Goal: Task Accomplishment & Management: Manage account settings

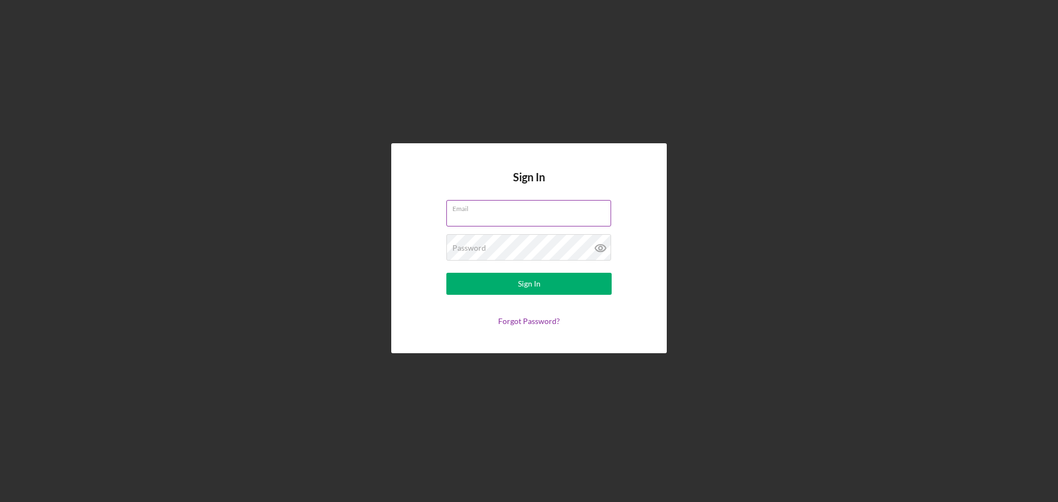
click at [519, 212] on div "Email" at bounding box center [529, 214] width 165 height 28
type input "[PERSON_NAME][EMAIL_ADDRESS][DOMAIN_NAME]"
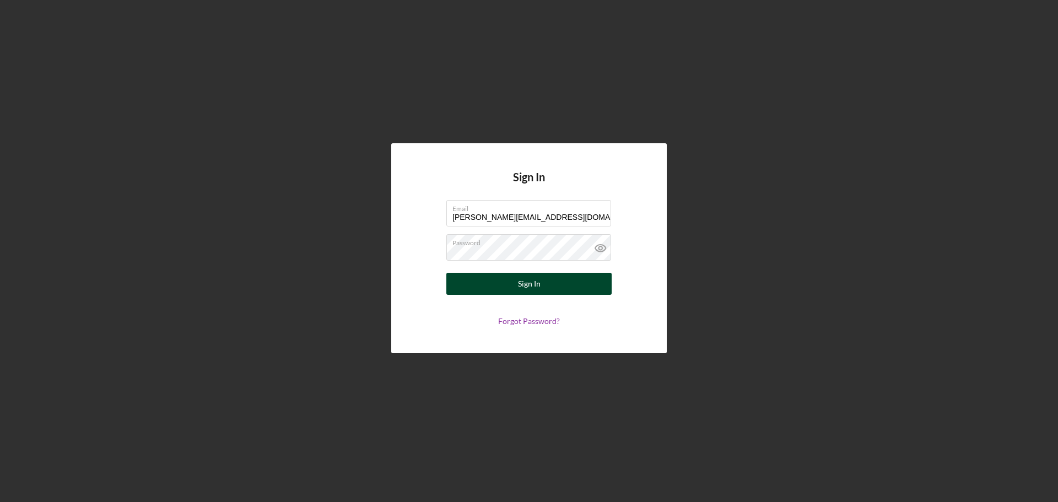
click at [528, 282] on div "Sign In" at bounding box center [529, 284] width 23 height 22
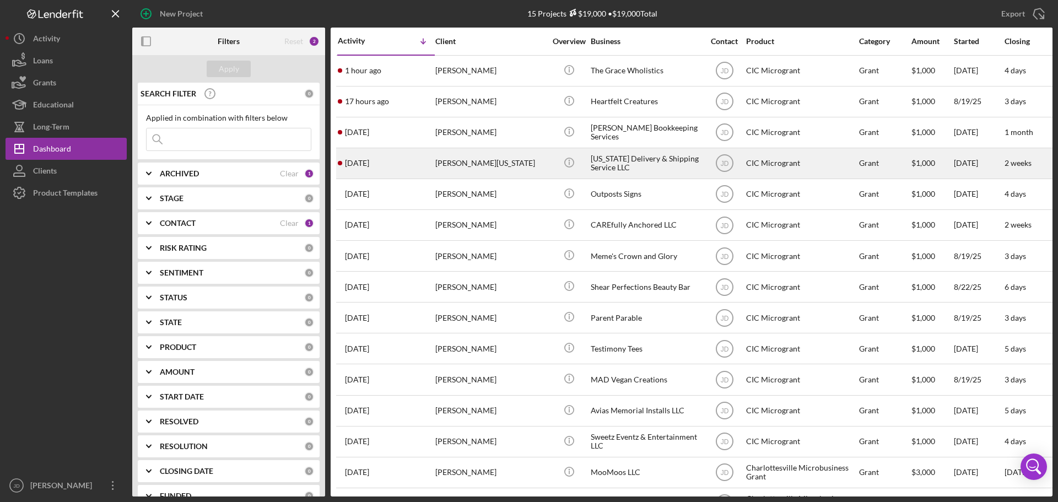
click at [514, 168] on div "[PERSON_NAME][US_STATE]" at bounding box center [490, 163] width 110 height 29
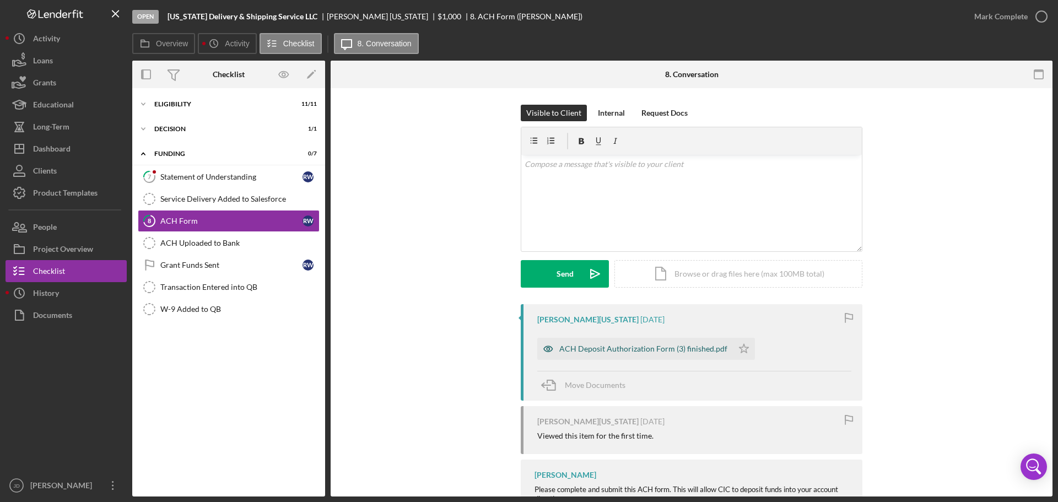
click at [573, 346] on div "ACH Deposit Authorization Form (3) finished.pdf" at bounding box center [644, 349] width 168 height 9
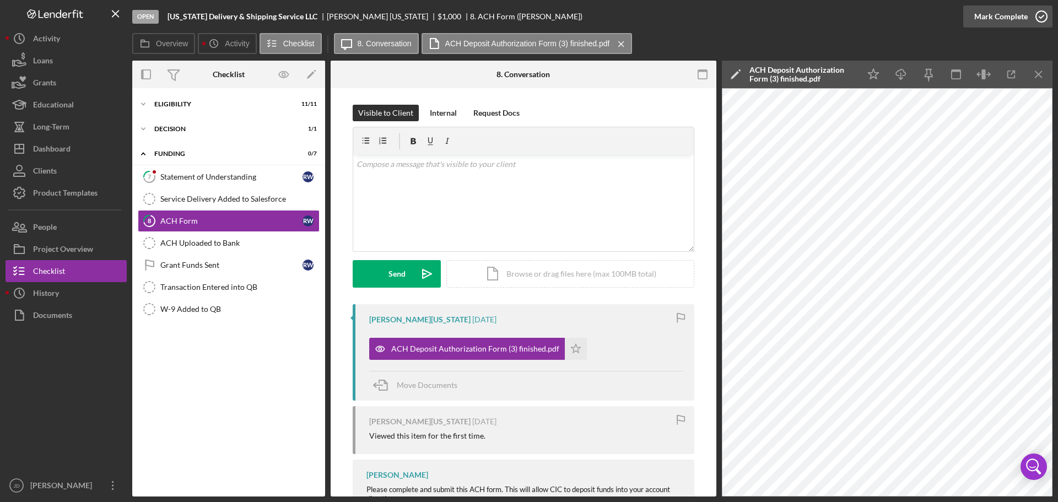
click at [1040, 17] on icon "button" at bounding box center [1042, 17] width 28 height 28
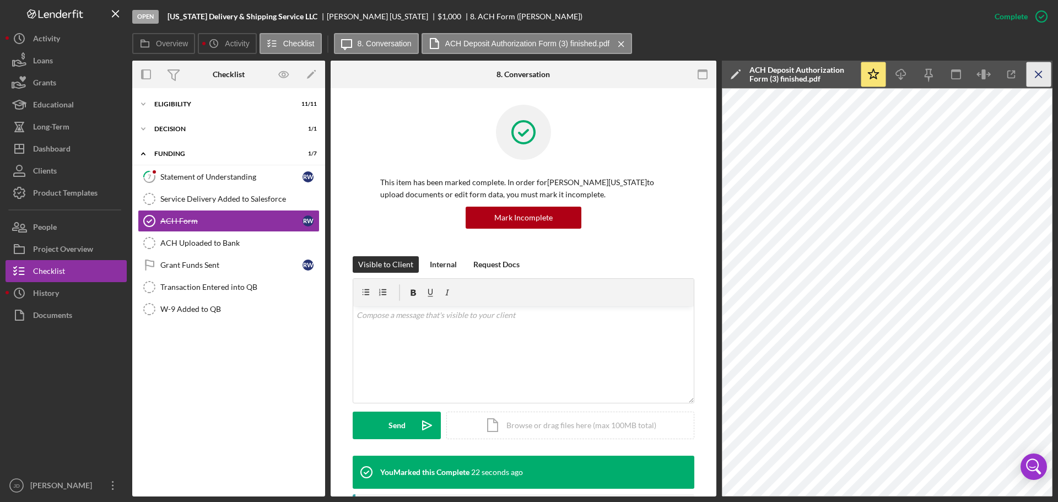
click at [1038, 71] on icon "Icon/Menu Close" at bounding box center [1039, 74] width 25 height 25
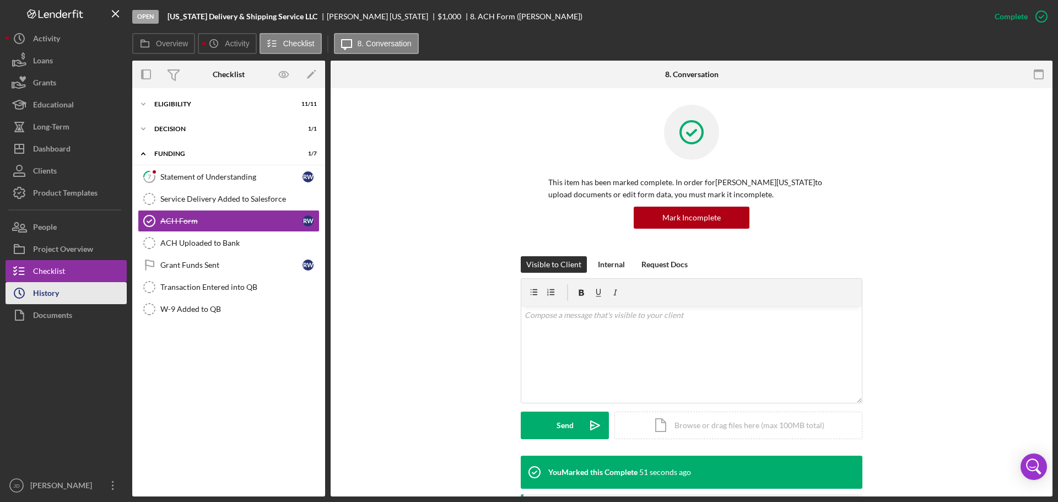
click at [49, 297] on div "History" at bounding box center [46, 294] width 26 height 25
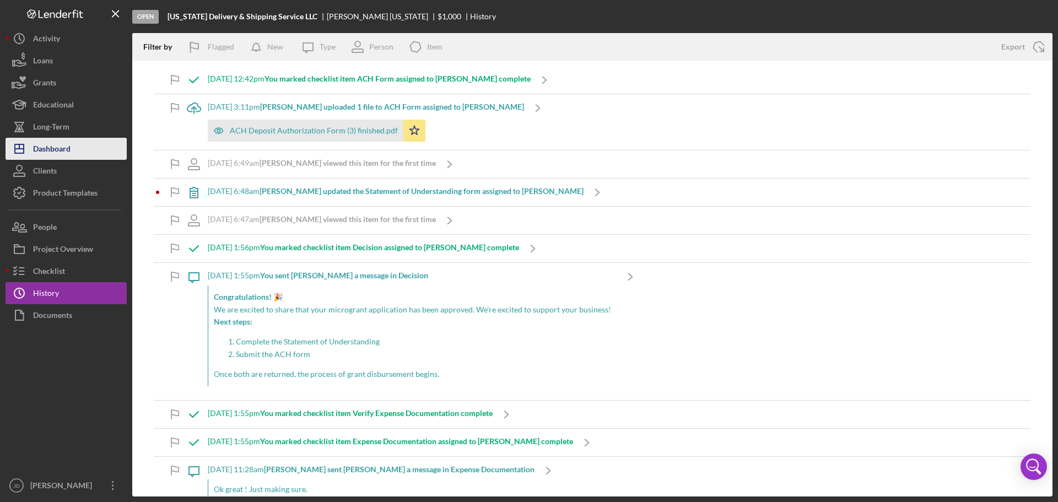
click at [44, 148] on div "Dashboard" at bounding box center [51, 150] width 37 height 25
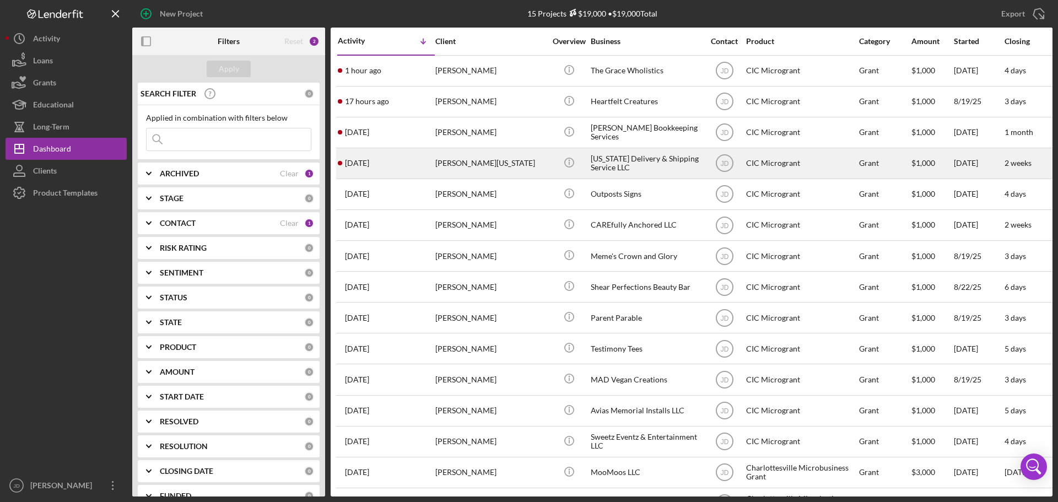
click at [477, 159] on div "[PERSON_NAME][US_STATE]" at bounding box center [490, 163] width 110 height 29
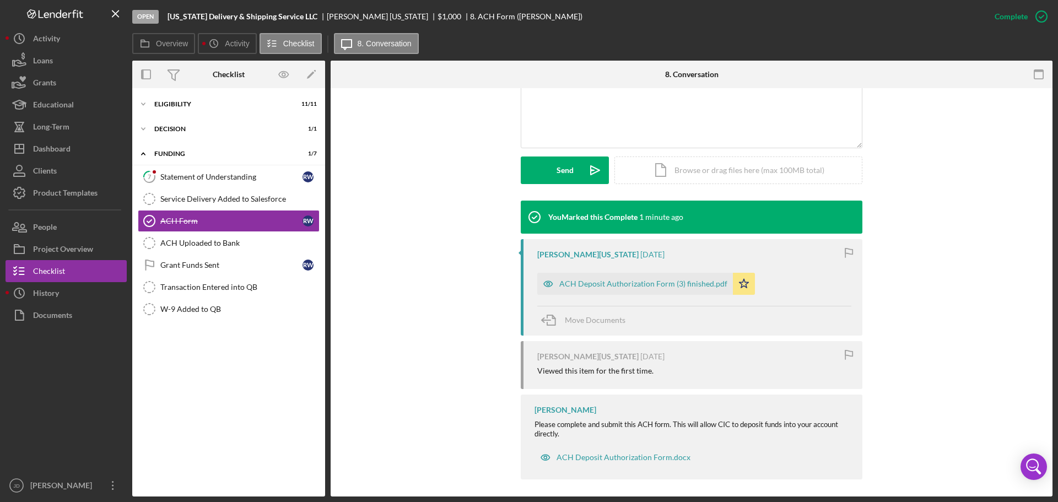
scroll to position [260, 0]
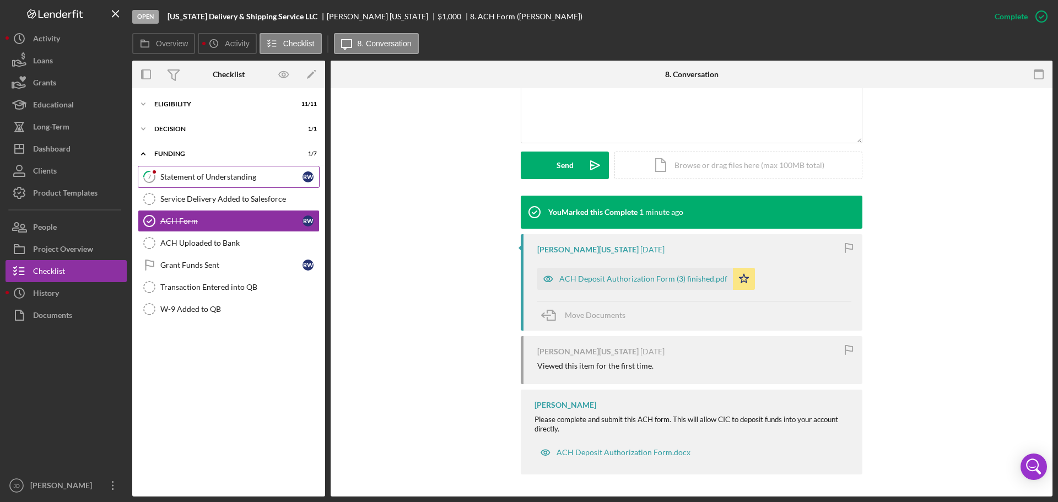
click at [174, 175] on div "Statement of Understanding" at bounding box center [231, 177] width 142 height 9
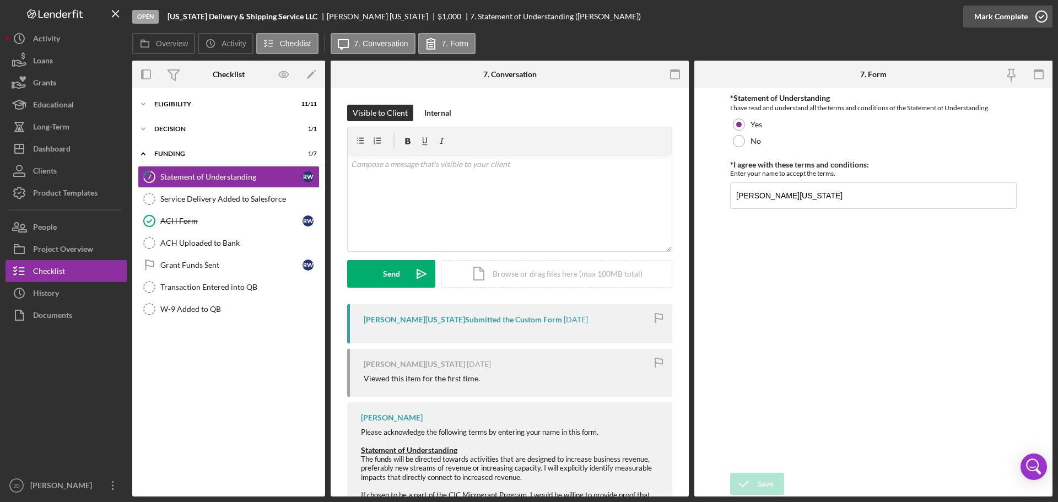
click at [1045, 18] on icon "button" at bounding box center [1042, 17] width 28 height 28
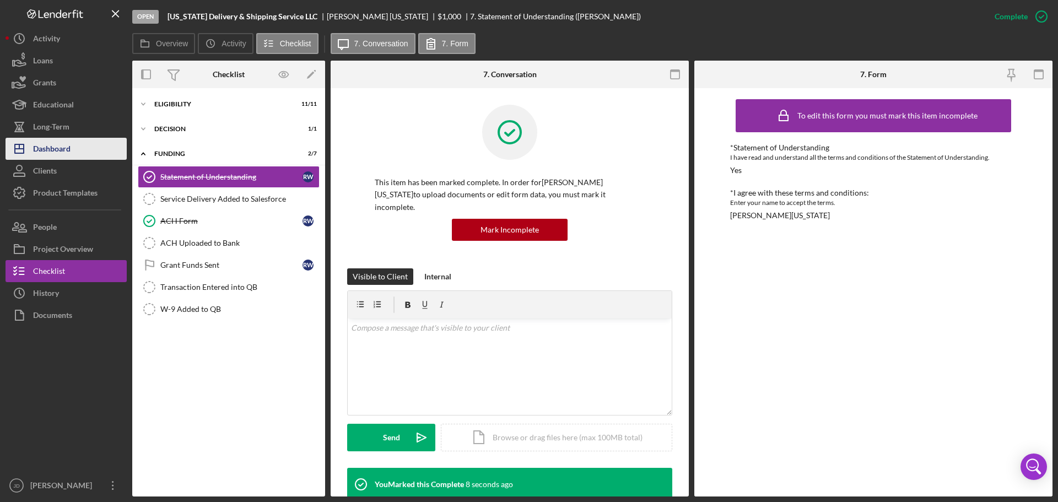
click at [57, 149] on div "Dashboard" at bounding box center [51, 150] width 37 height 25
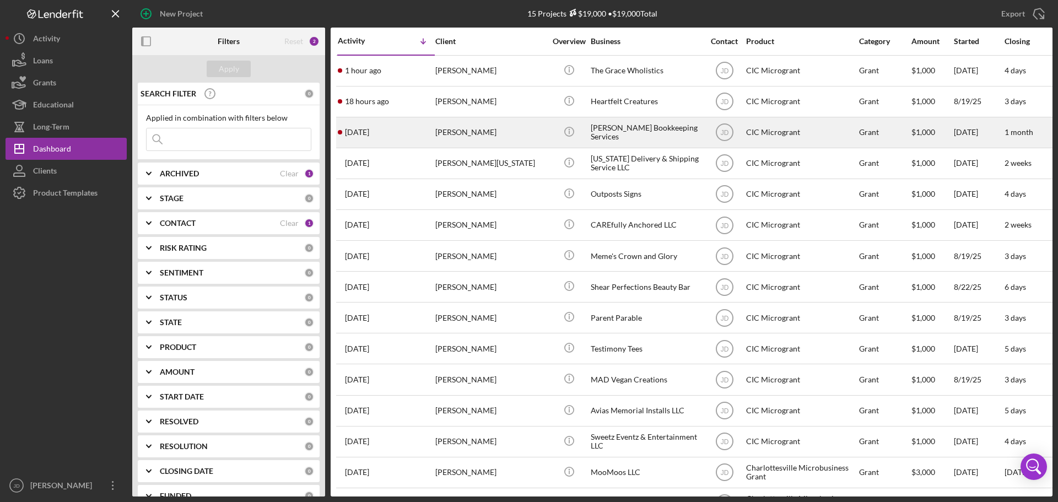
click at [469, 137] on div "[PERSON_NAME]" at bounding box center [490, 132] width 110 height 29
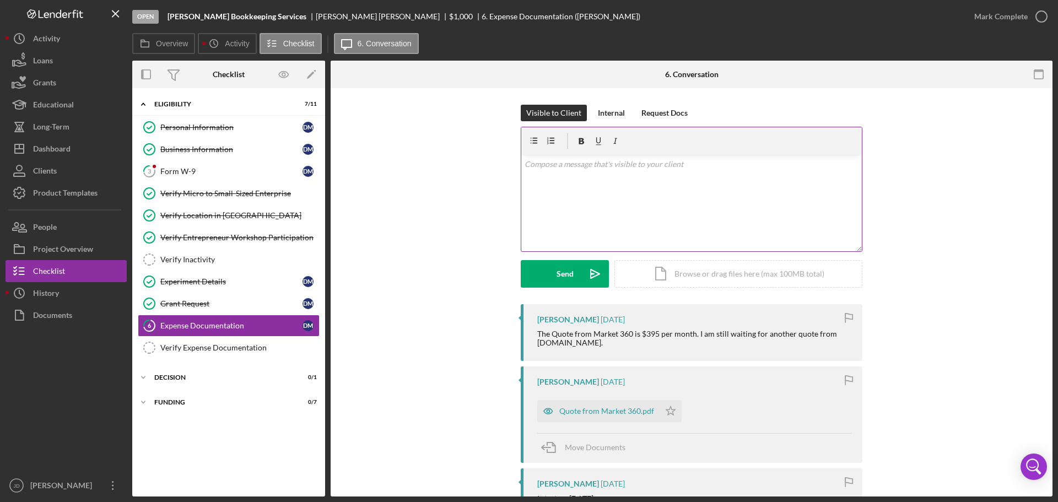
click at [603, 170] on div "v Color teal Color pink Remove color Add row above Add row below Add column bef…" at bounding box center [691, 203] width 341 height 96
click at [547, 278] on button "Send Icon/icon-invite-send" at bounding box center [565, 274] width 88 height 28
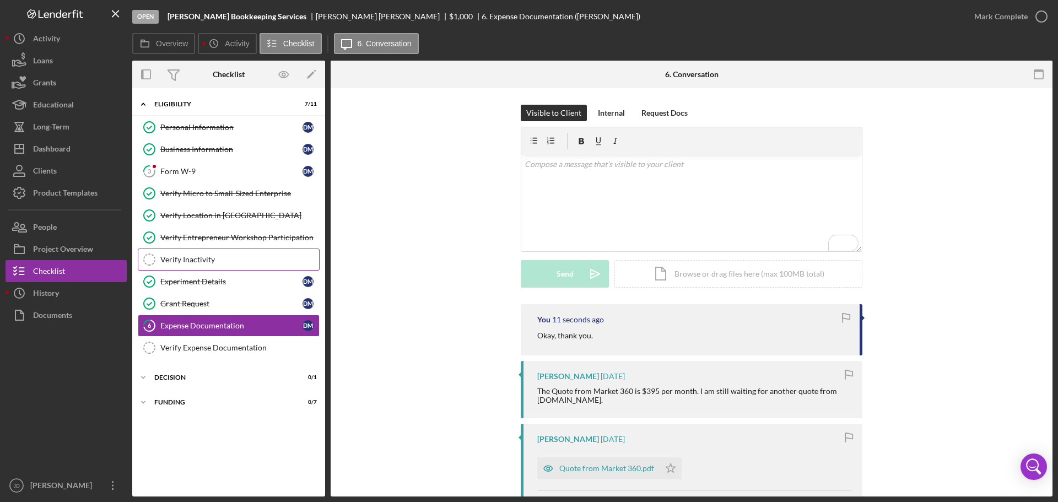
click at [210, 257] on div "Verify Inactivity" at bounding box center [239, 259] width 159 height 9
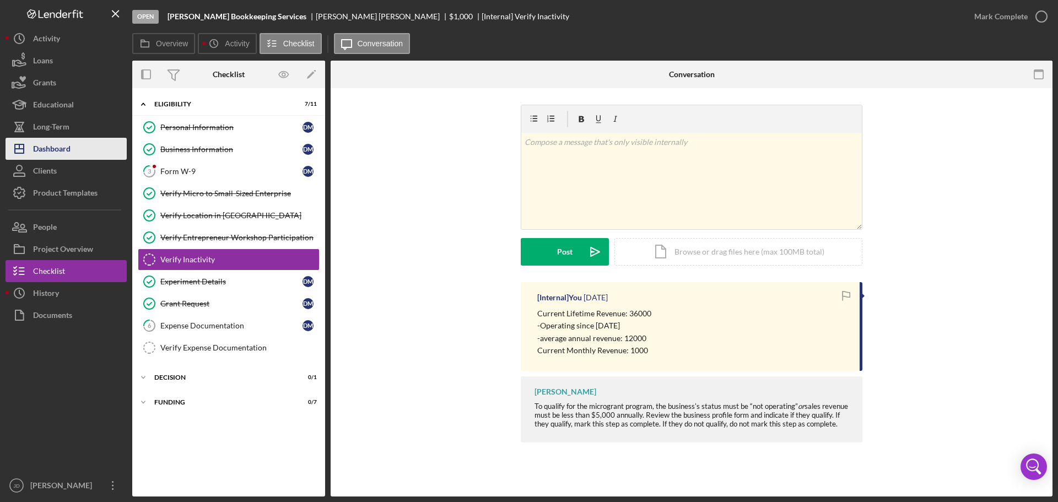
click at [47, 144] on div "Dashboard" at bounding box center [51, 150] width 37 height 25
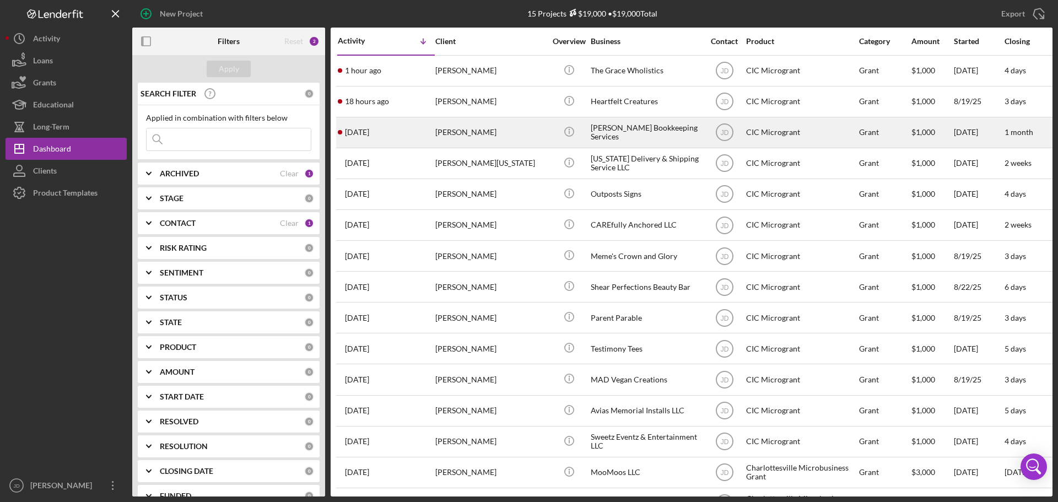
click at [455, 132] on div "[PERSON_NAME]" at bounding box center [490, 132] width 110 height 29
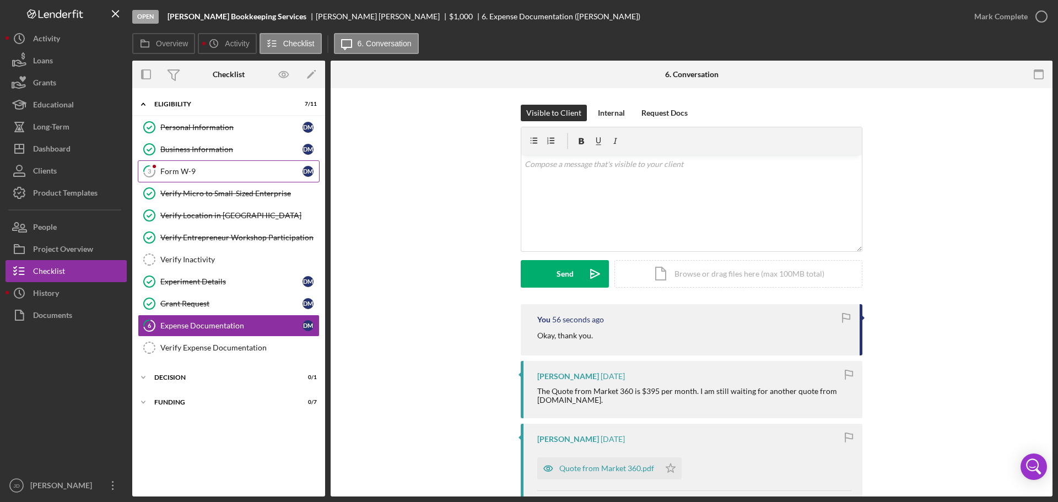
click at [180, 167] on div "Form W-9" at bounding box center [231, 171] width 142 height 9
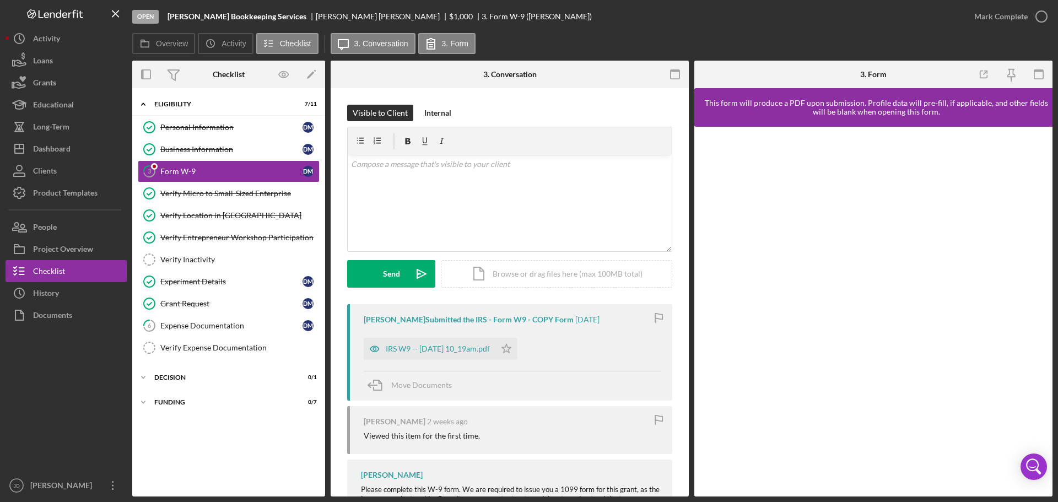
scroll to position [51, 0]
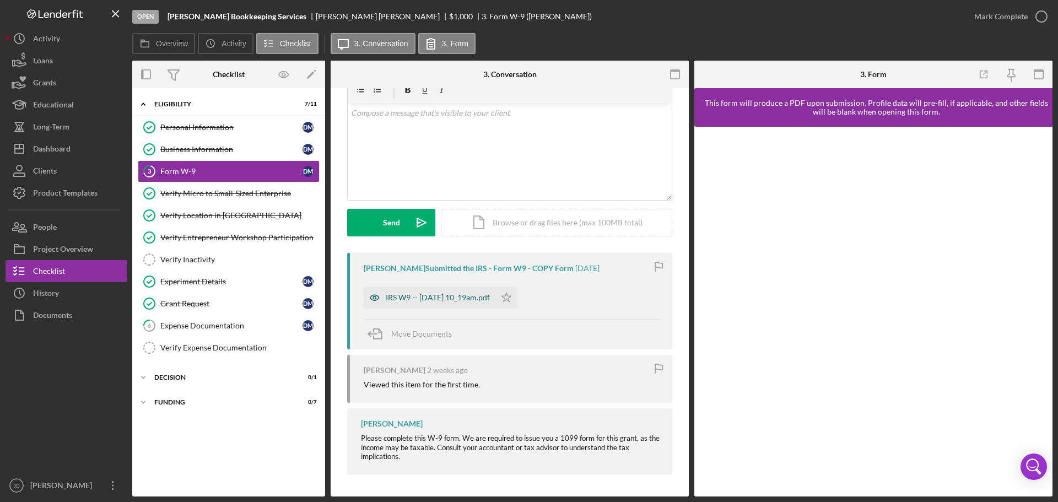
click at [459, 298] on div "IRS W9 -- [DATE] 10_19am.pdf" at bounding box center [438, 297] width 104 height 9
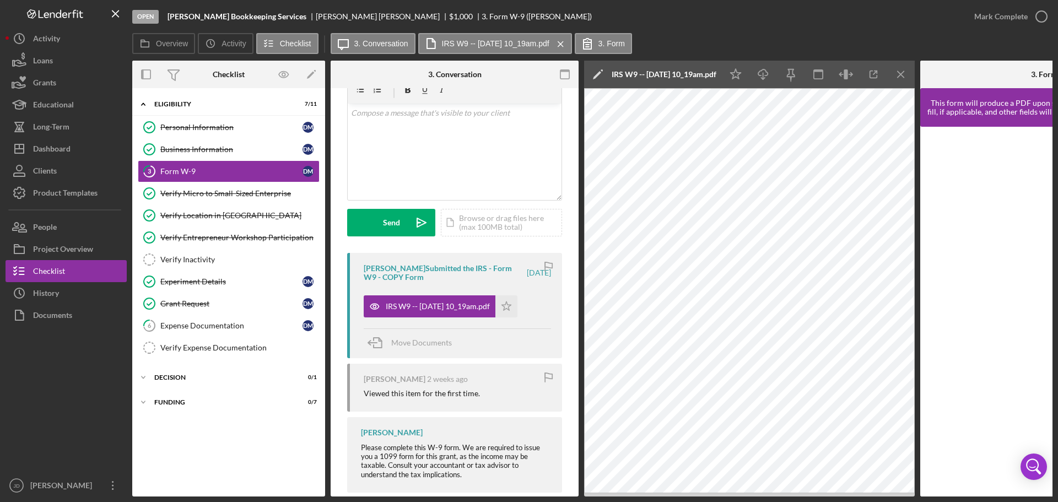
drag, startPoint x: 905, startPoint y: 74, endPoint x: 869, endPoint y: 80, distance: 36.3
click at [905, 74] on icon "Icon/Menu Close" at bounding box center [901, 74] width 25 height 25
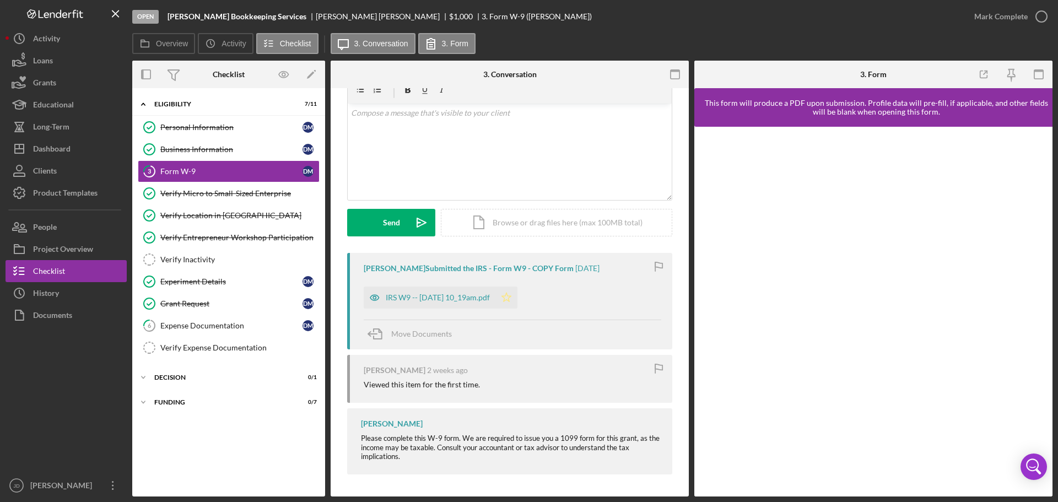
click at [512, 295] on polygon "button" at bounding box center [506, 297] width 9 height 9
click at [1044, 14] on icon "button" at bounding box center [1042, 17] width 28 height 28
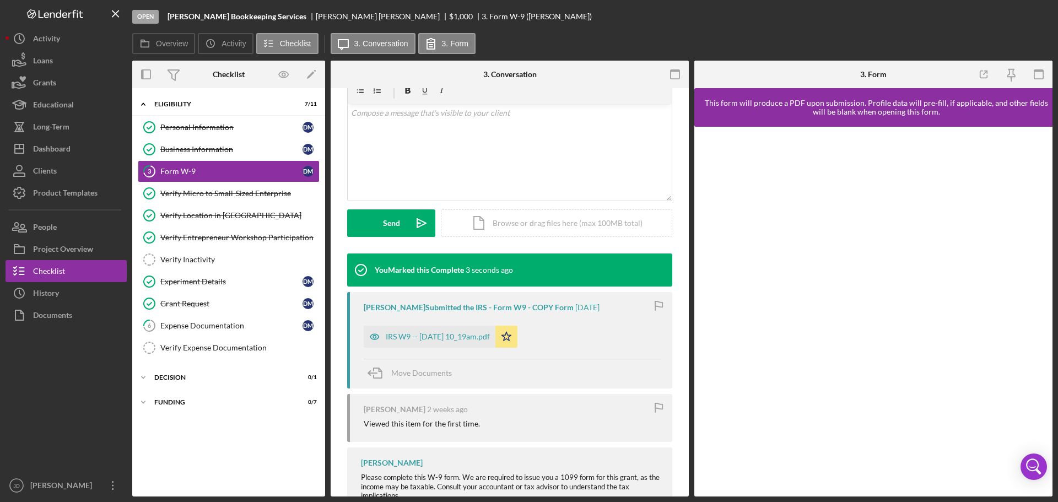
scroll to position [202, 0]
click at [57, 147] on div "Dashboard" at bounding box center [51, 150] width 37 height 25
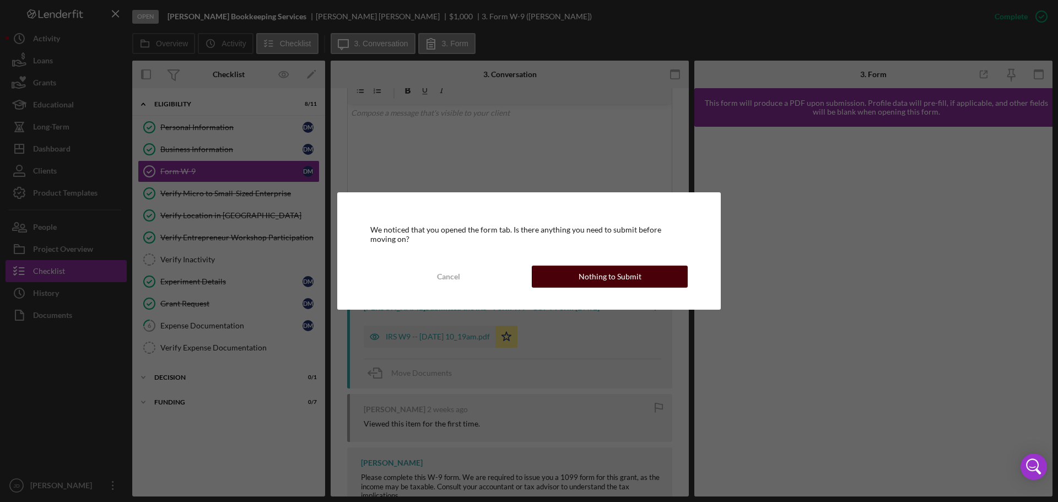
click at [572, 269] on button "Nothing to Submit" at bounding box center [610, 277] width 156 height 22
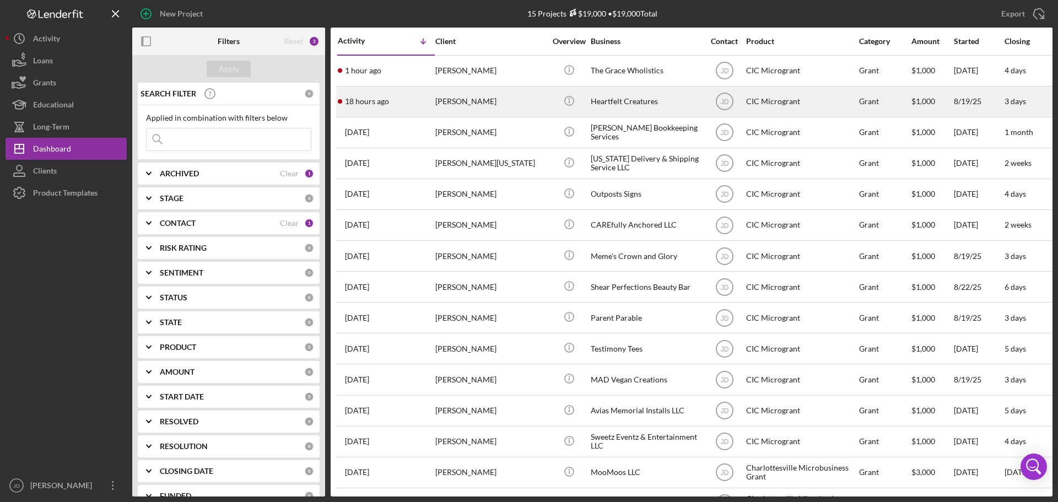
click at [497, 102] on div "[PERSON_NAME]" at bounding box center [490, 101] width 110 height 29
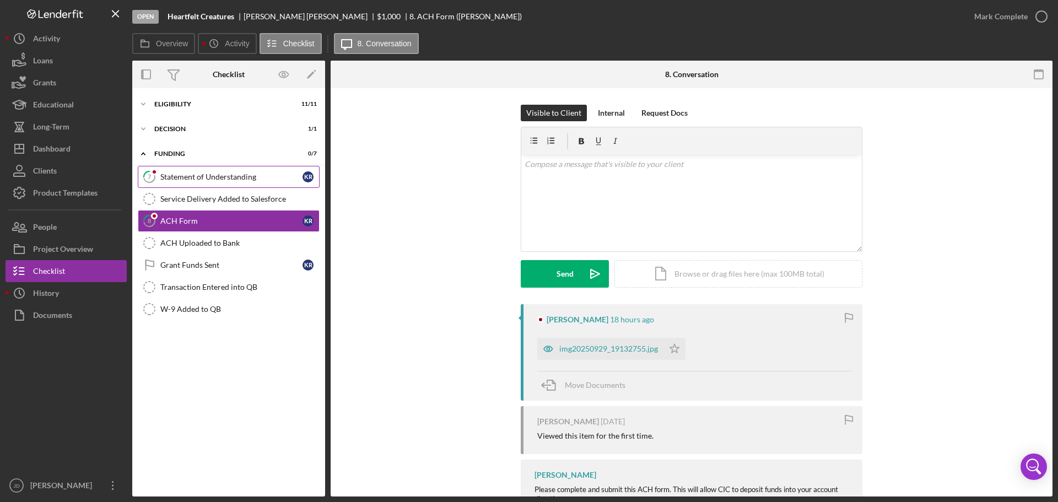
click at [210, 178] on div "Statement of Understanding" at bounding box center [231, 177] width 142 height 9
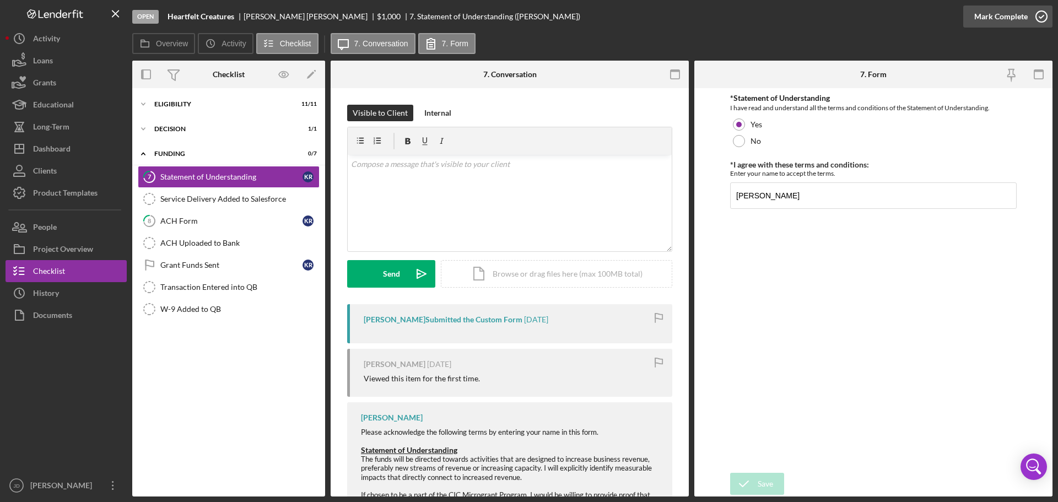
click at [1044, 10] on icon "button" at bounding box center [1042, 17] width 28 height 28
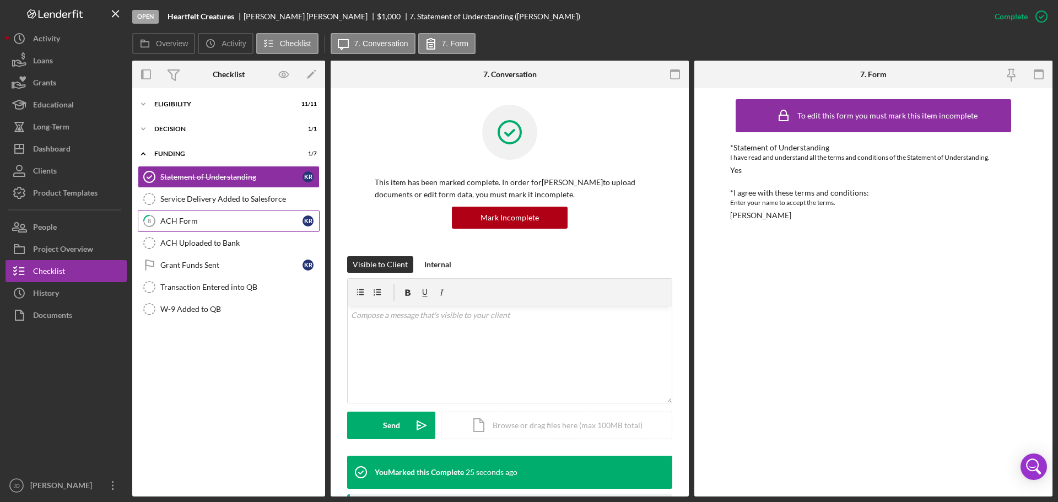
click at [190, 222] on div "ACH Form" at bounding box center [231, 221] width 142 height 9
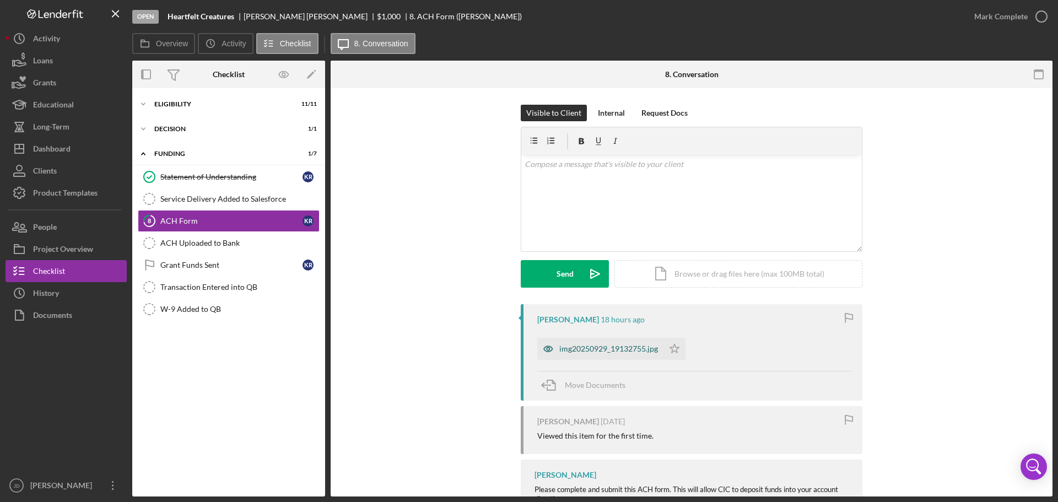
click at [646, 352] on div "img20250929_19132755.jpg" at bounding box center [609, 349] width 99 height 9
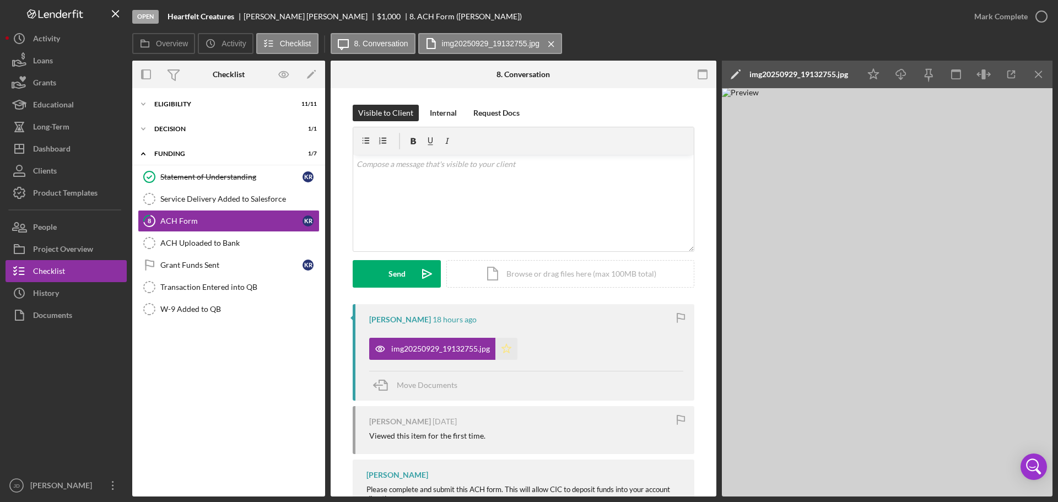
click at [505, 348] on icon "Icon/Star" at bounding box center [507, 349] width 22 height 22
drag, startPoint x: 1041, startPoint y: 76, endPoint x: 1044, endPoint y: 61, distance: 14.6
click at [1040, 76] on icon "Icon/Menu Close" at bounding box center [1039, 74] width 25 height 25
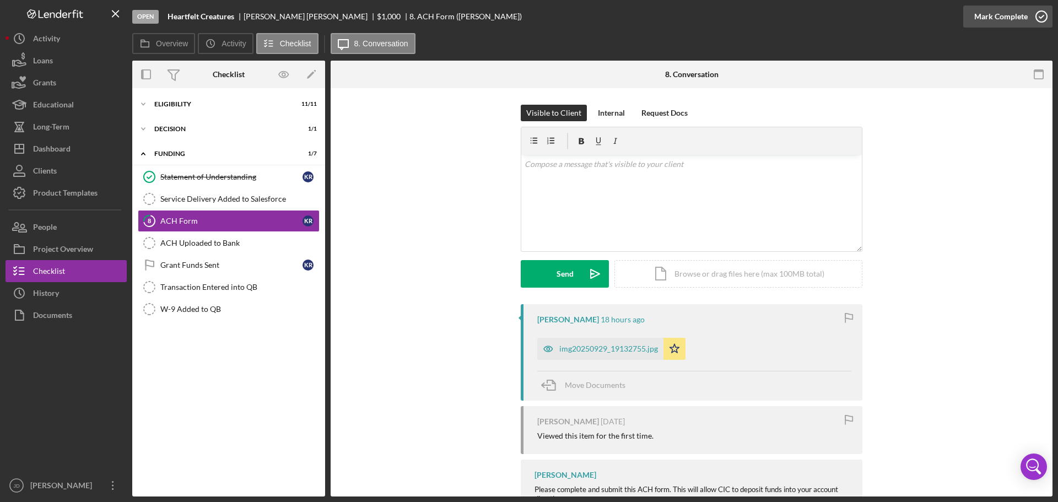
click at [1041, 13] on icon "button" at bounding box center [1042, 17] width 28 height 28
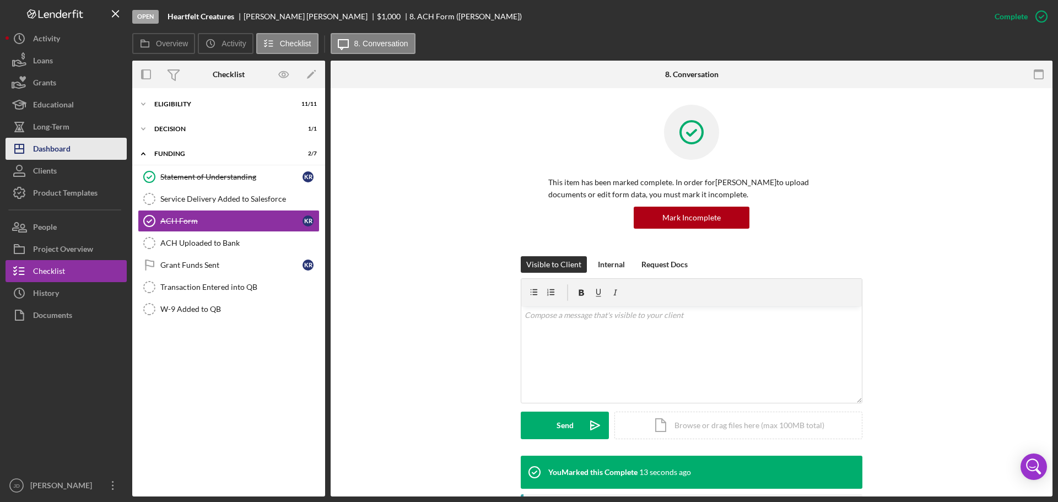
click at [51, 153] on div "Dashboard" at bounding box center [51, 150] width 37 height 25
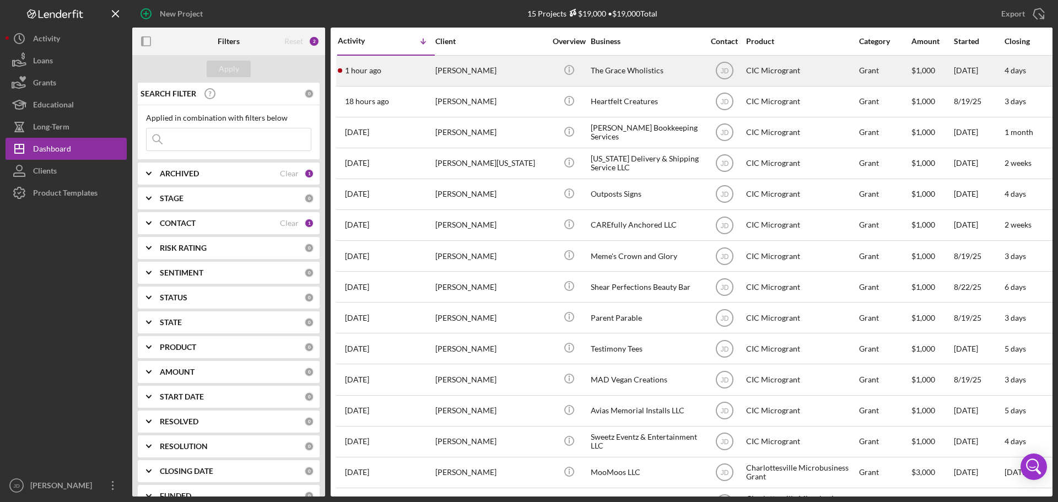
click at [485, 71] on div "[PERSON_NAME]" at bounding box center [490, 70] width 110 height 29
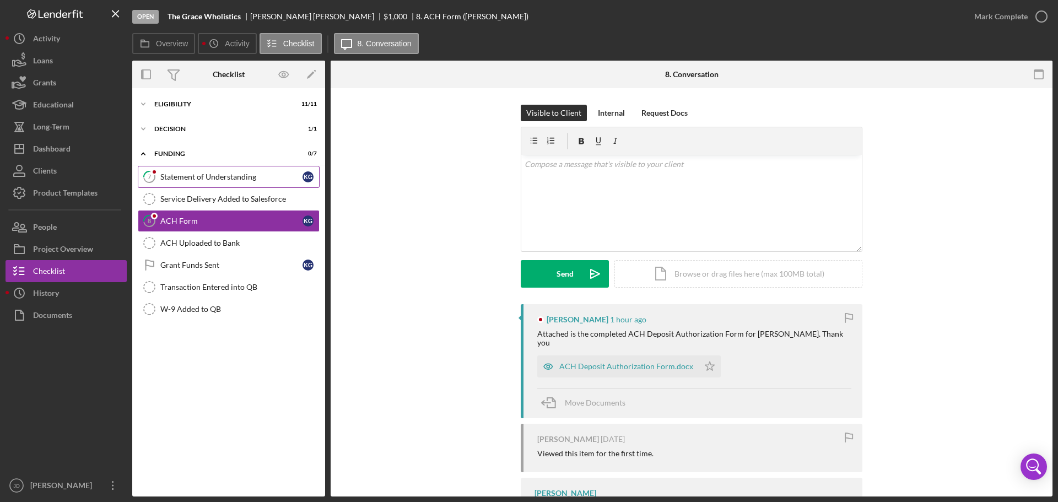
click at [176, 178] on div "Statement of Understanding" at bounding box center [231, 177] width 142 height 9
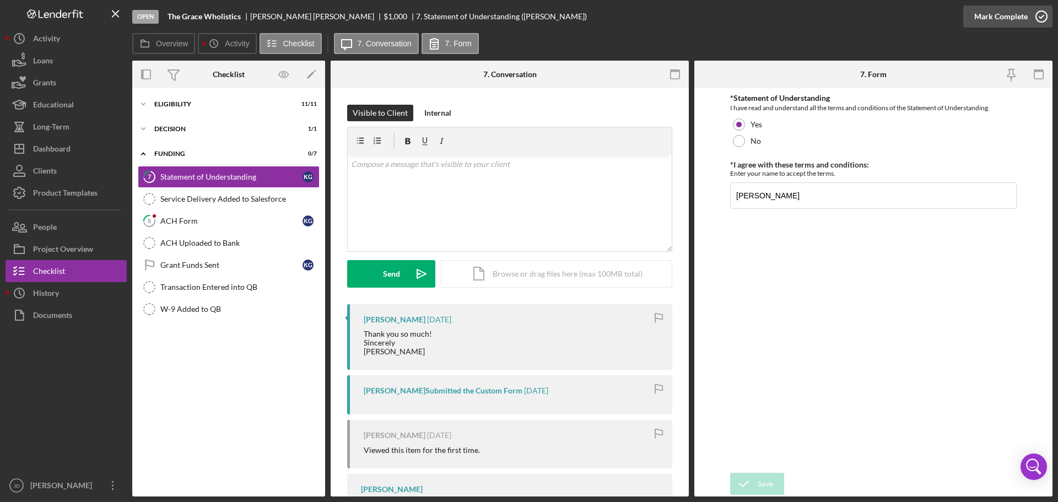
click at [1046, 13] on icon "button" at bounding box center [1042, 17] width 28 height 28
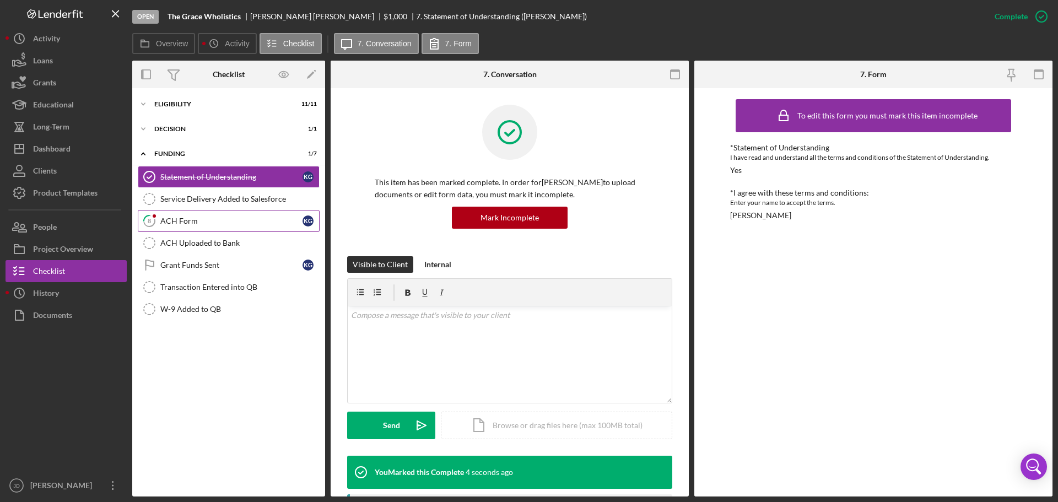
click at [198, 227] on link "8 ACH Form K G" at bounding box center [229, 221] width 182 height 22
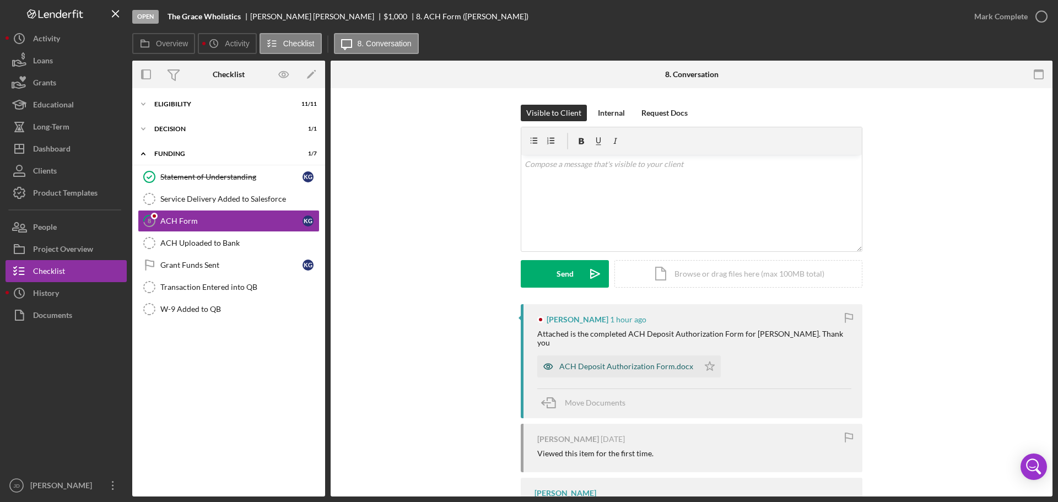
click at [628, 365] on div "ACH Deposit Authorization Form.docx" at bounding box center [627, 366] width 134 height 9
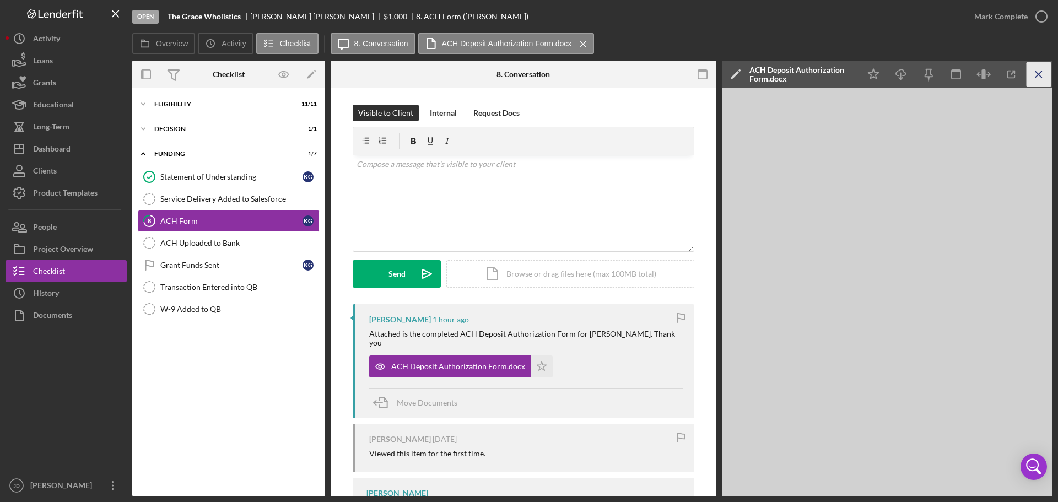
click at [1043, 76] on icon "Icon/Menu Close" at bounding box center [1039, 74] width 25 height 25
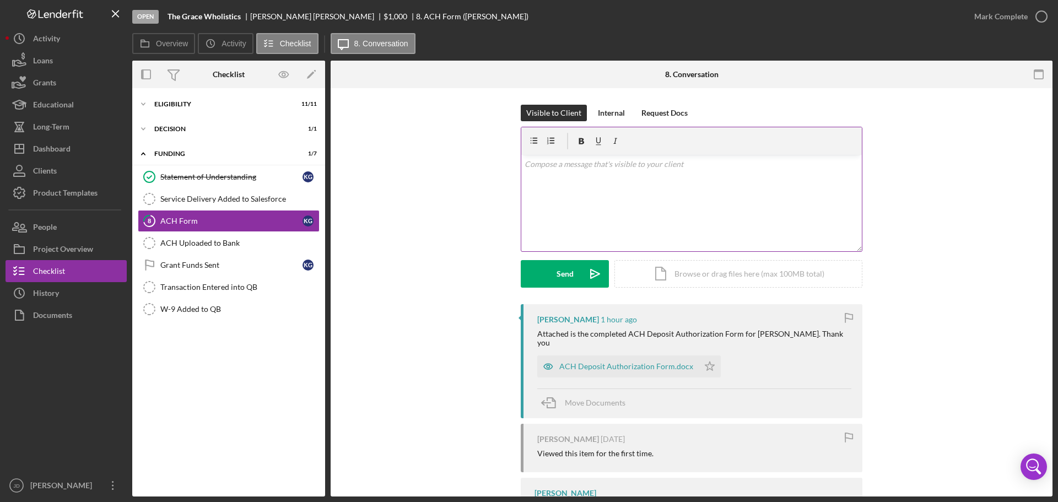
click at [601, 184] on div "v Color teal Color pink Remove color Add row above Add row below Add column bef…" at bounding box center [691, 203] width 341 height 96
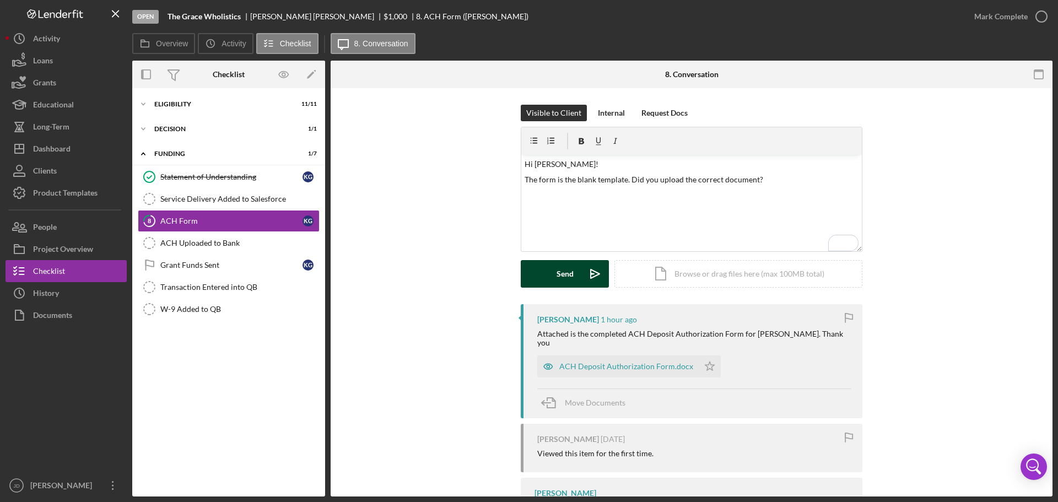
click at [548, 270] on button "Send Icon/icon-invite-send" at bounding box center [565, 274] width 88 height 28
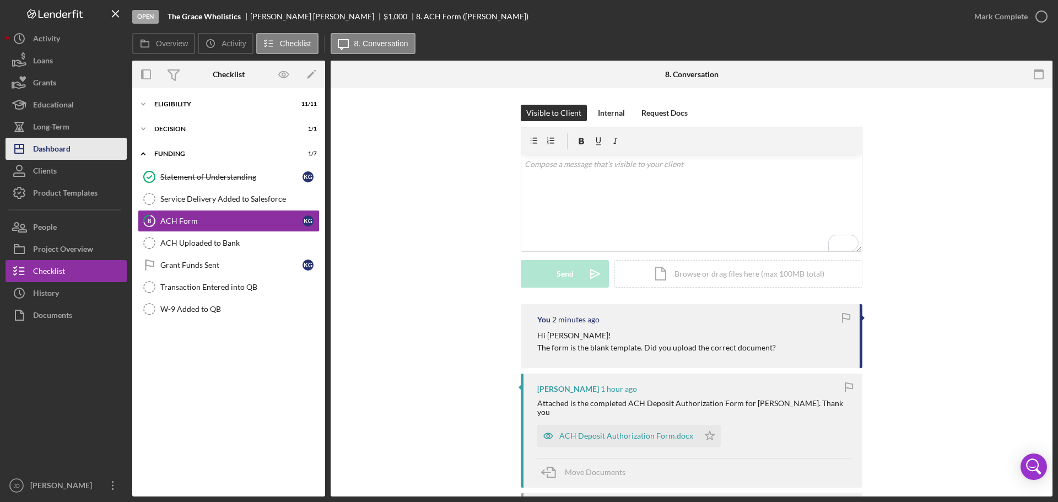
click at [62, 147] on div "Dashboard" at bounding box center [51, 150] width 37 height 25
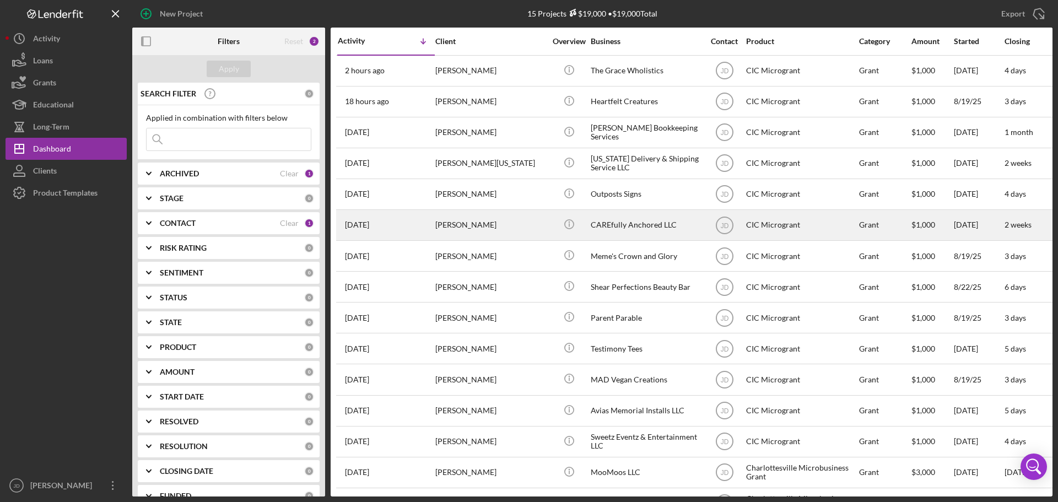
click at [464, 232] on div "[PERSON_NAME]" at bounding box center [490, 225] width 110 height 29
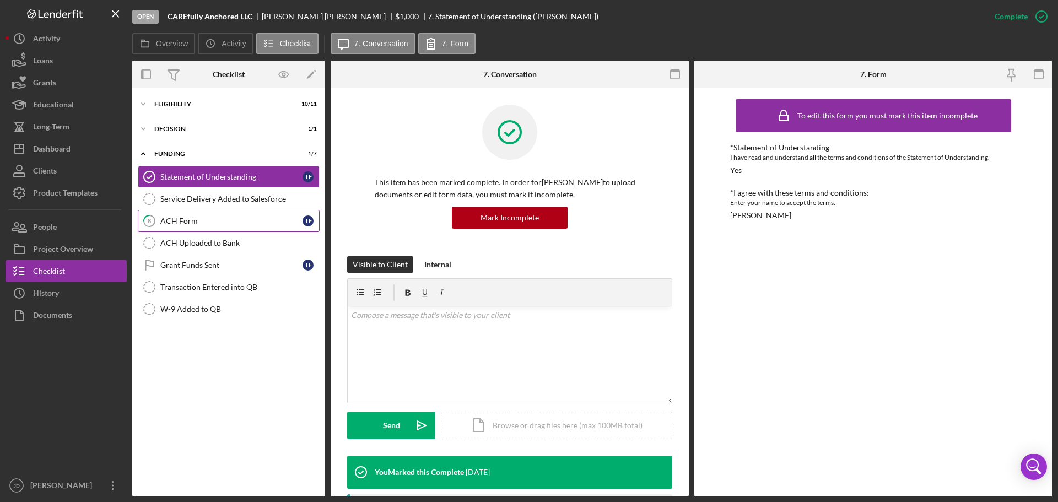
click at [183, 219] on div "ACH Form" at bounding box center [231, 221] width 142 height 9
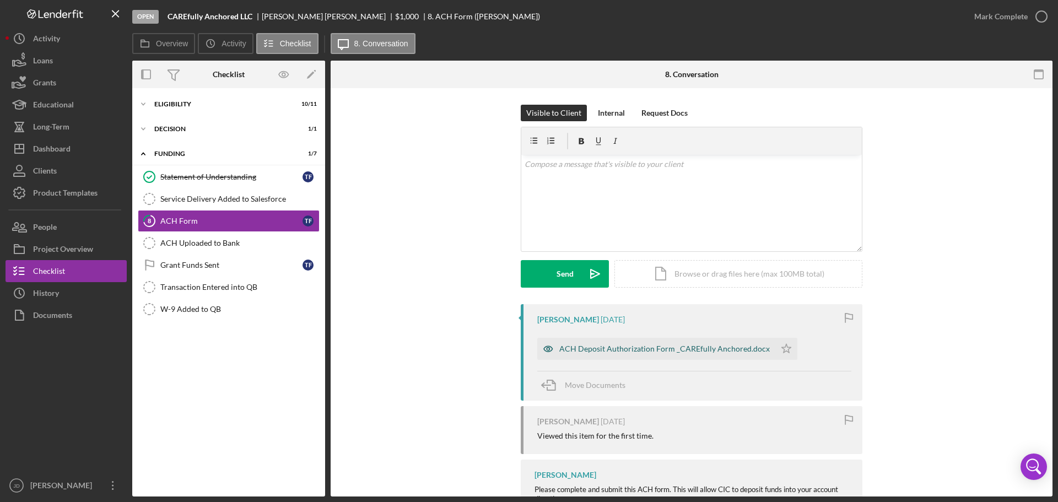
click at [649, 345] on div "ACH Deposit Authorization Form _CAREfully Anchored.docx" at bounding box center [665, 349] width 211 height 9
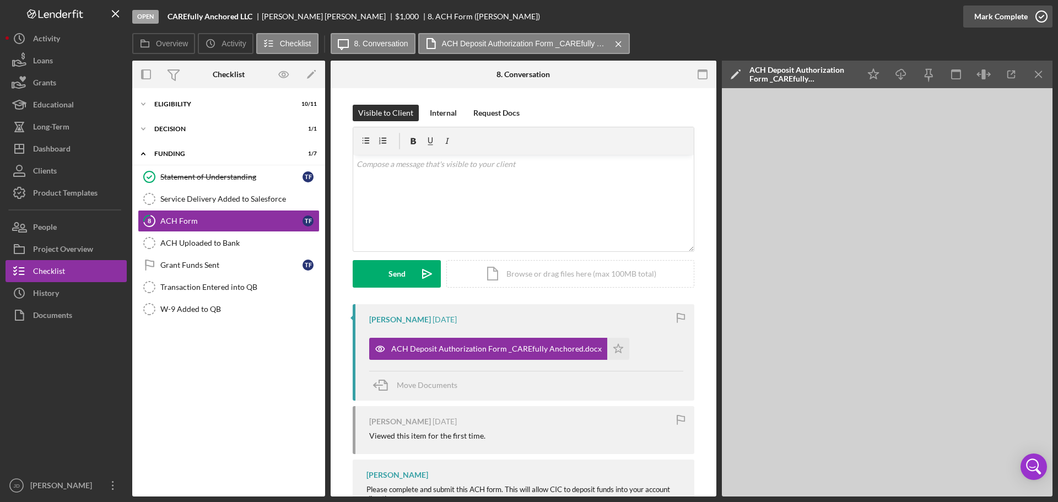
click at [1044, 16] on icon "button" at bounding box center [1042, 17] width 28 height 28
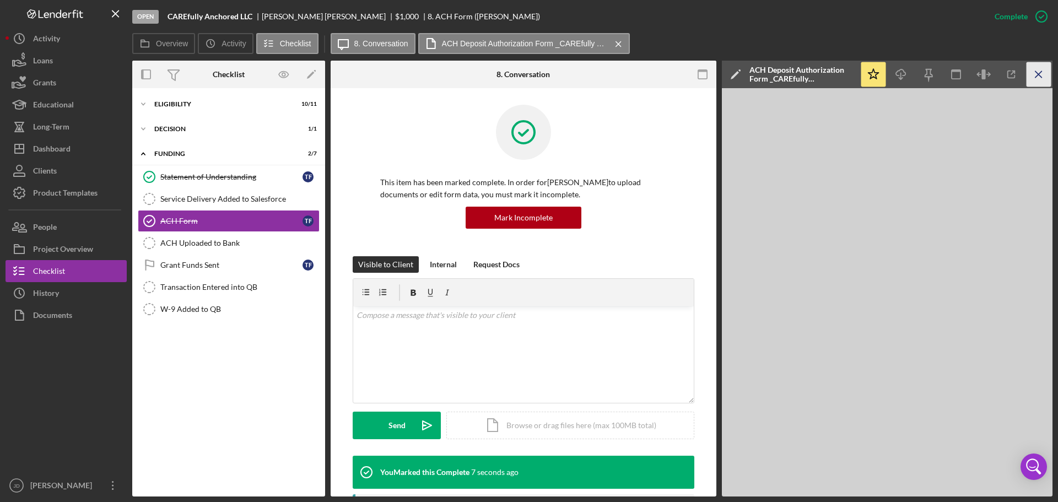
click at [1044, 74] on icon "Icon/Menu Close" at bounding box center [1039, 74] width 25 height 25
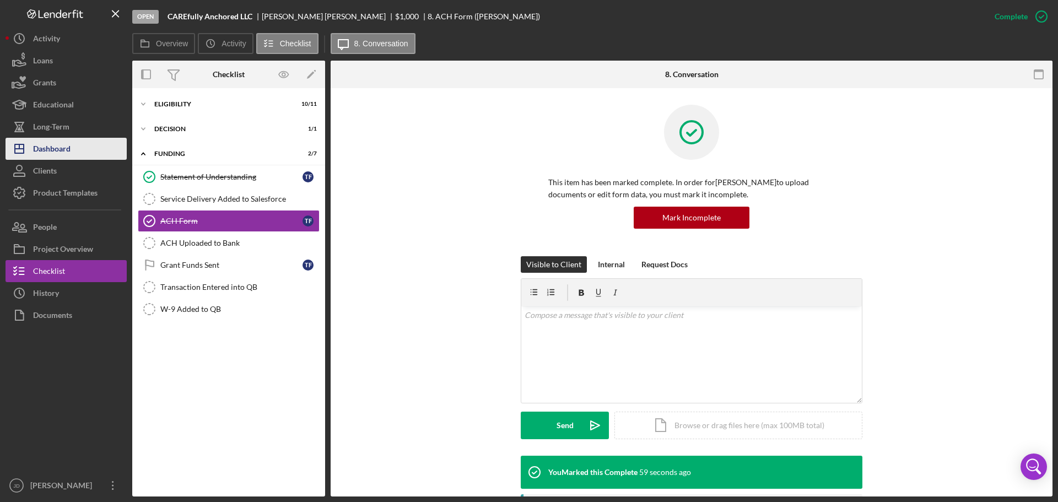
click at [57, 148] on div "Dashboard" at bounding box center [51, 150] width 37 height 25
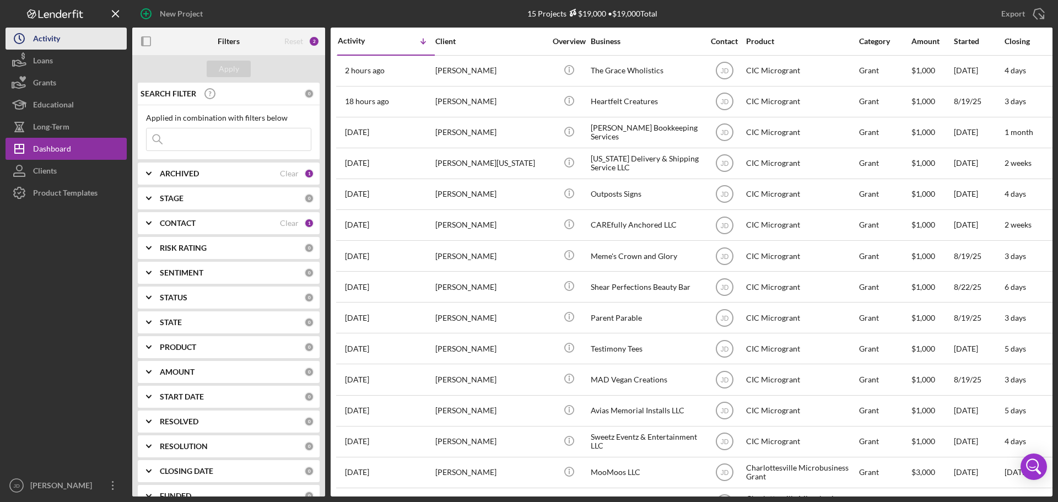
click at [30, 33] on icon "Icon/History" at bounding box center [20, 39] width 28 height 28
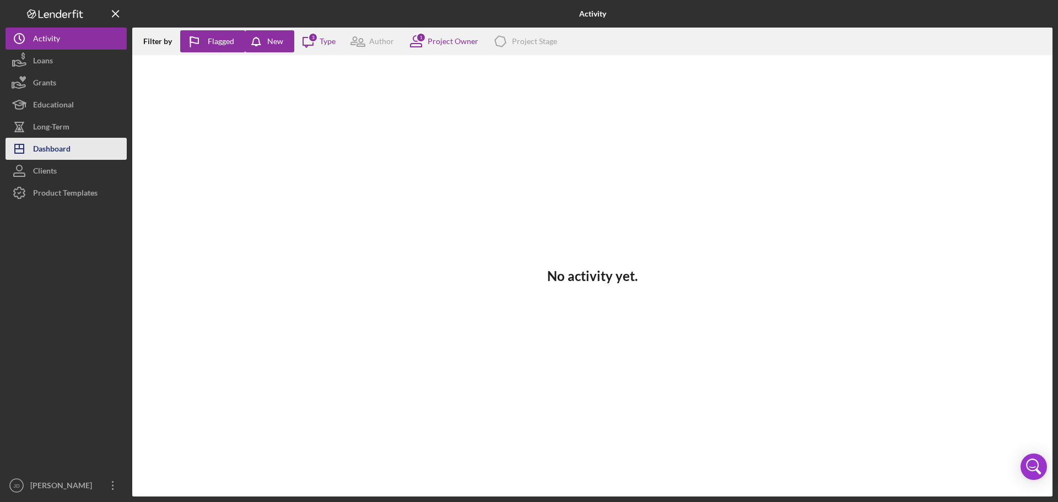
click at [44, 150] on div "Dashboard" at bounding box center [51, 150] width 37 height 25
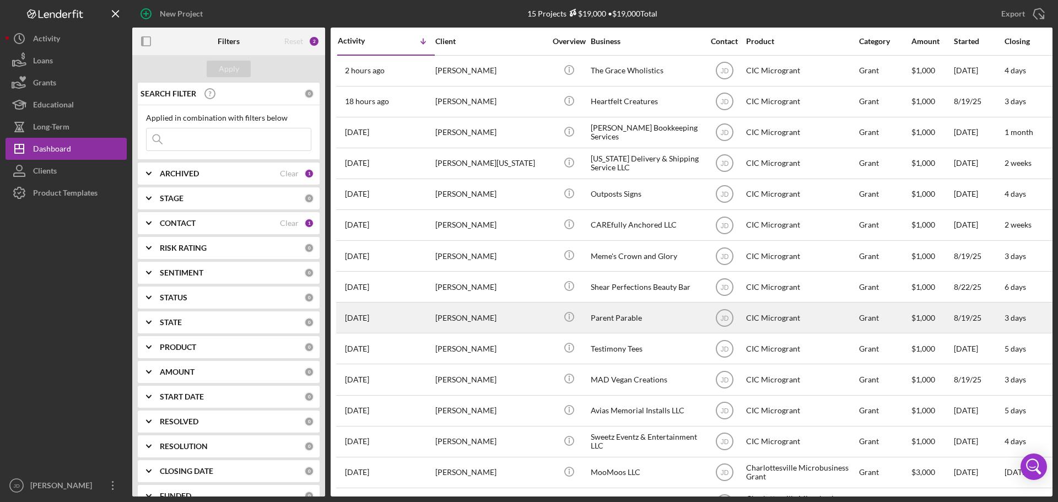
click at [514, 320] on div "[PERSON_NAME]" at bounding box center [490, 317] width 110 height 29
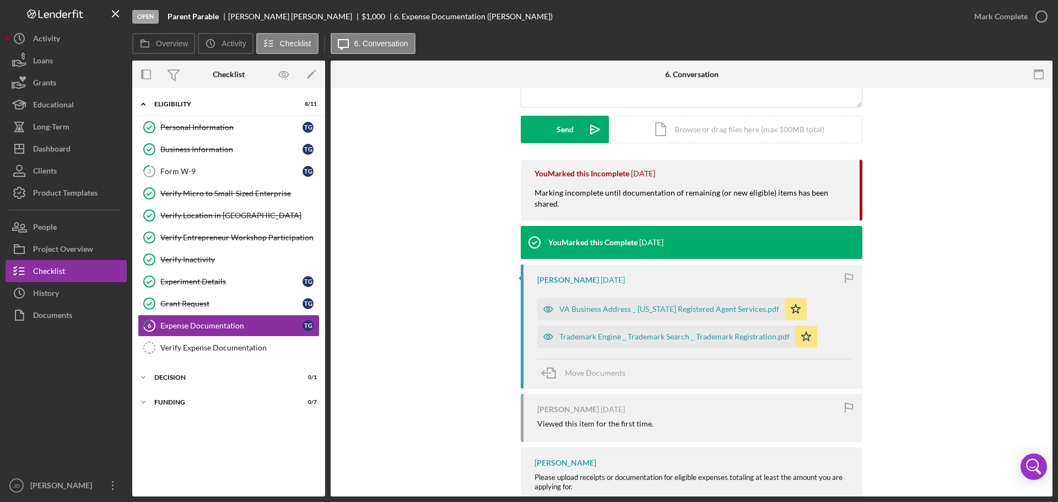
scroll to position [165, 0]
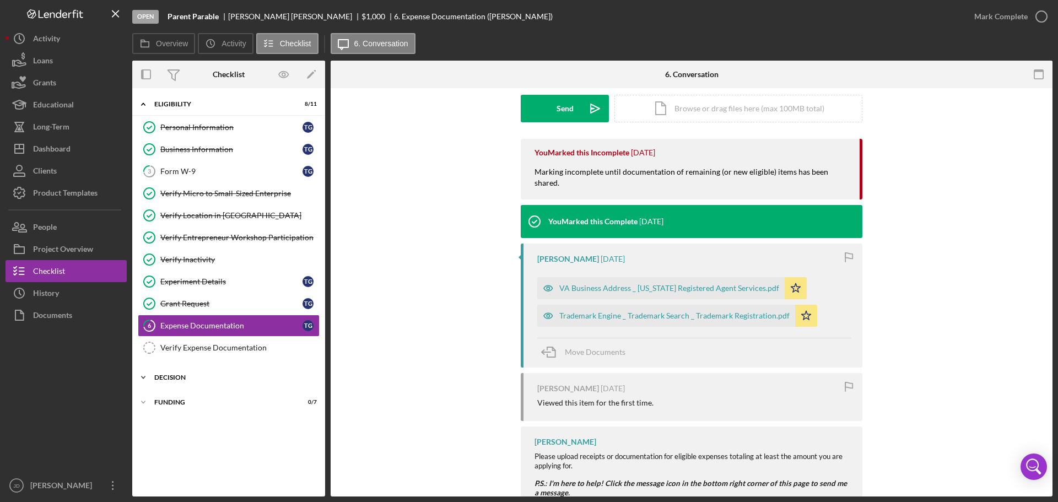
click at [142, 378] on icon "Icon/Expander" at bounding box center [143, 378] width 22 height 22
click at [173, 398] on div "Decision" at bounding box center [231, 400] width 142 height 9
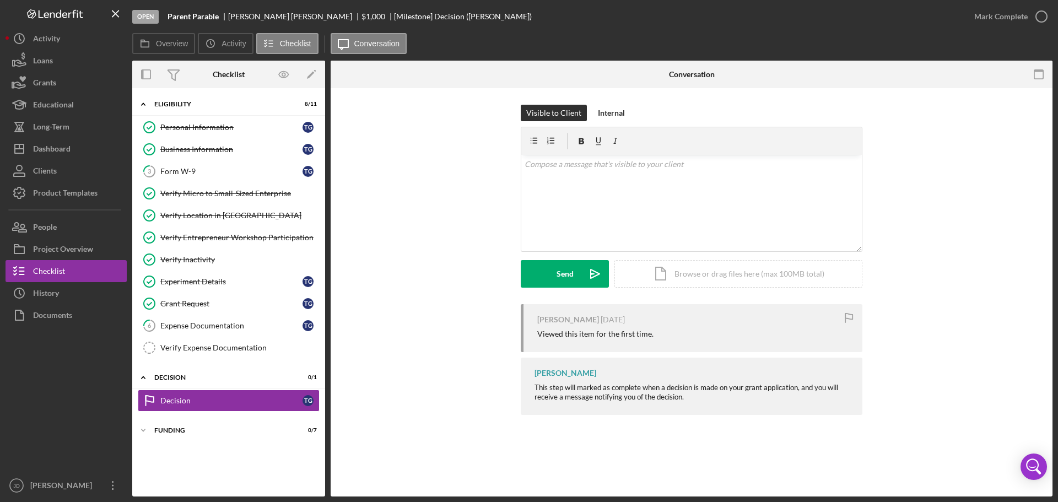
click at [426, 162] on div "Visible to Client Internal v Color teal Color pink Remove color Add row above A…" at bounding box center [691, 205] width 689 height 200
click at [62, 149] on div "Dashboard" at bounding box center [51, 150] width 37 height 25
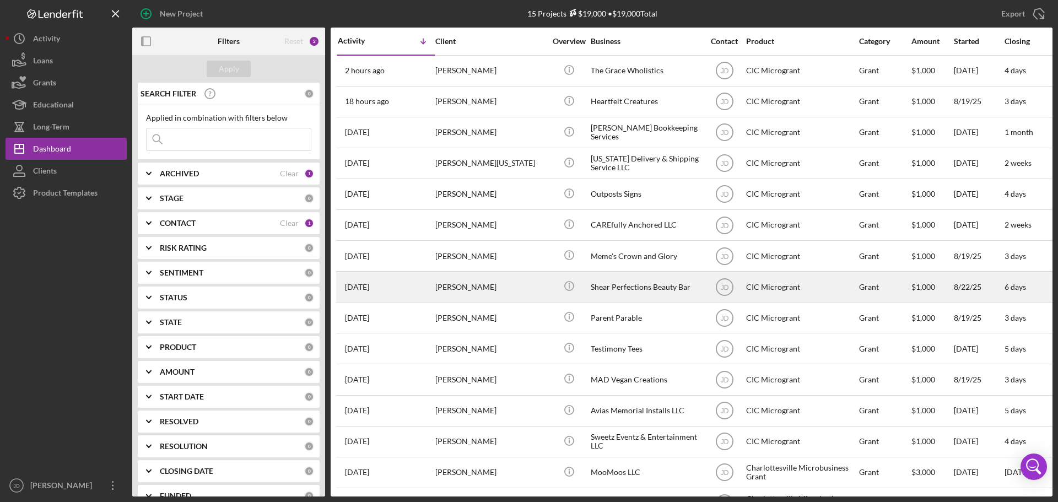
click at [481, 292] on div "[PERSON_NAME]" at bounding box center [490, 286] width 110 height 29
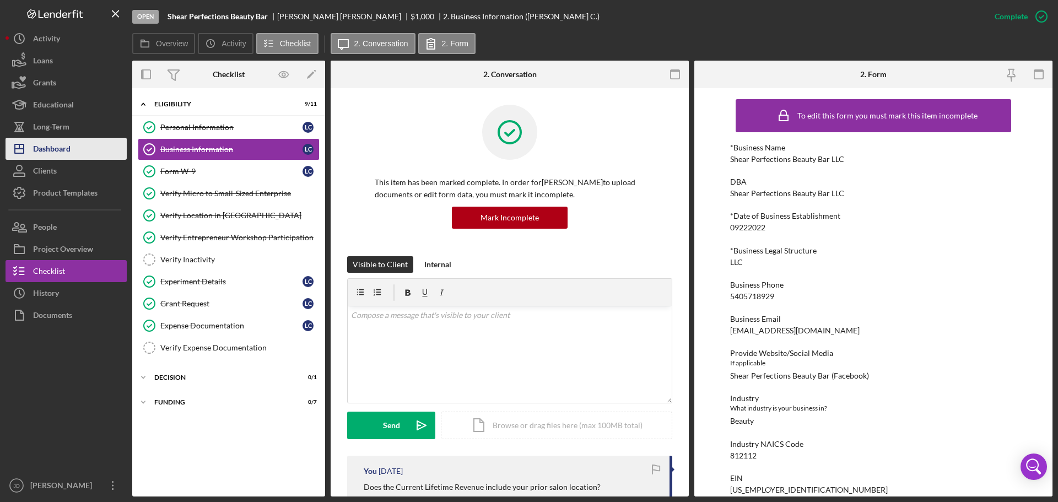
click at [53, 147] on div "Dashboard" at bounding box center [51, 150] width 37 height 25
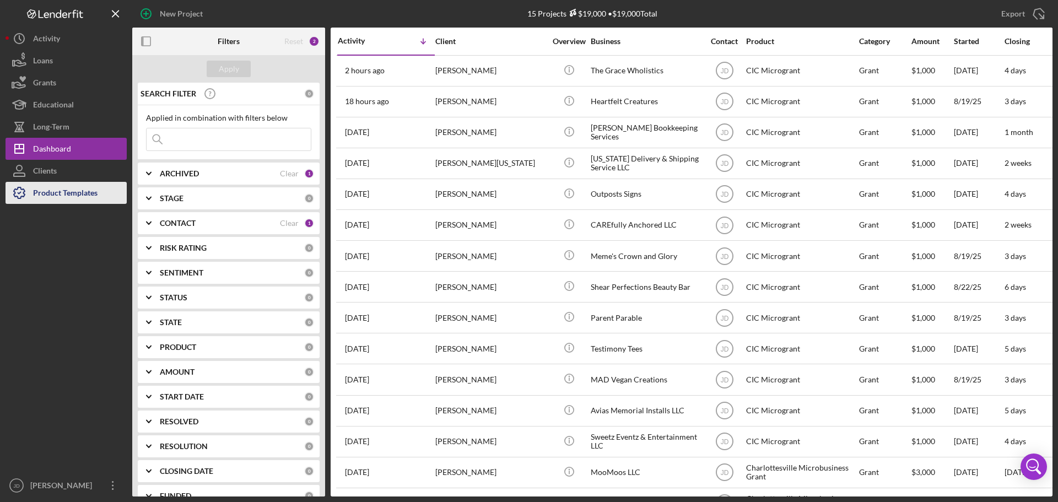
click at [52, 195] on div "Product Templates" at bounding box center [65, 194] width 64 height 25
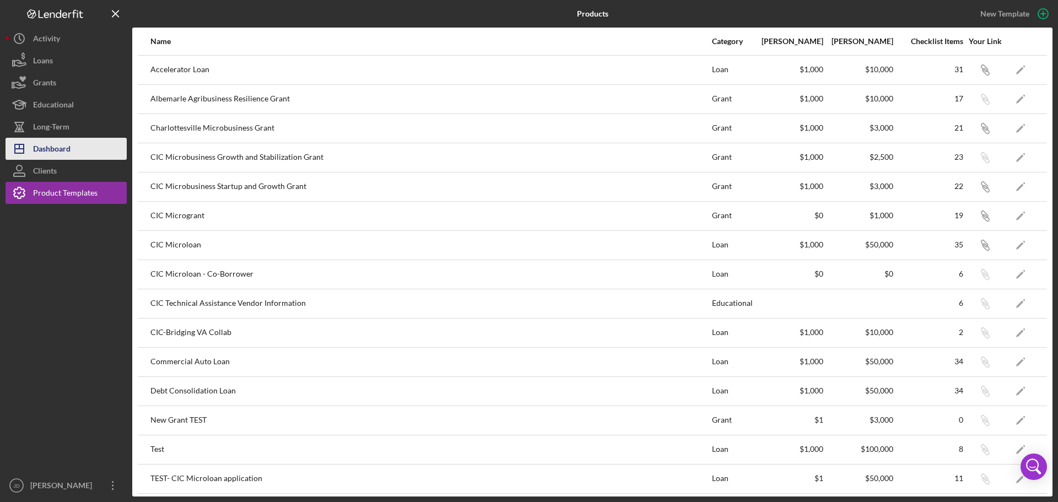
click at [57, 145] on div "Dashboard" at bounding box center [51, 150] width 37 height 25
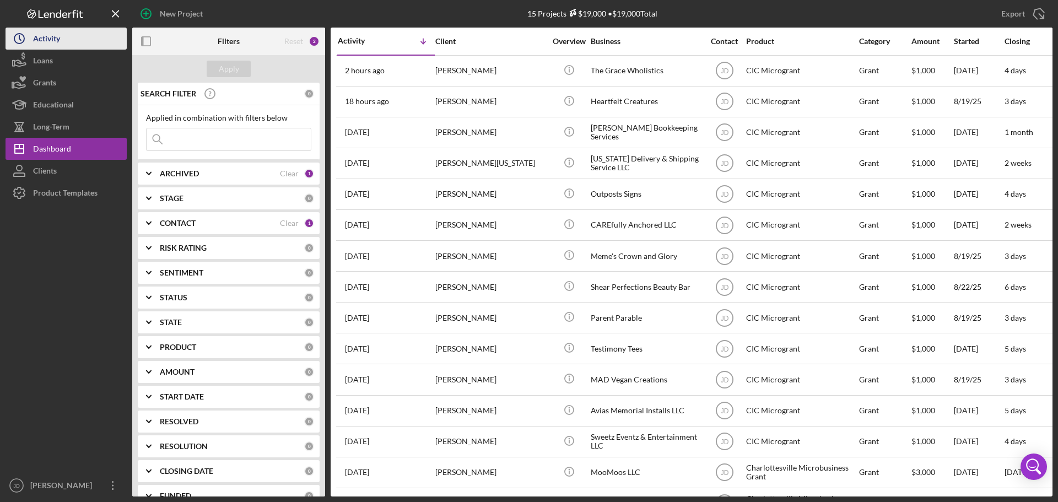
click at [54, 41] on div "Activity" at bounding box center [46, 40] width 27 height 25
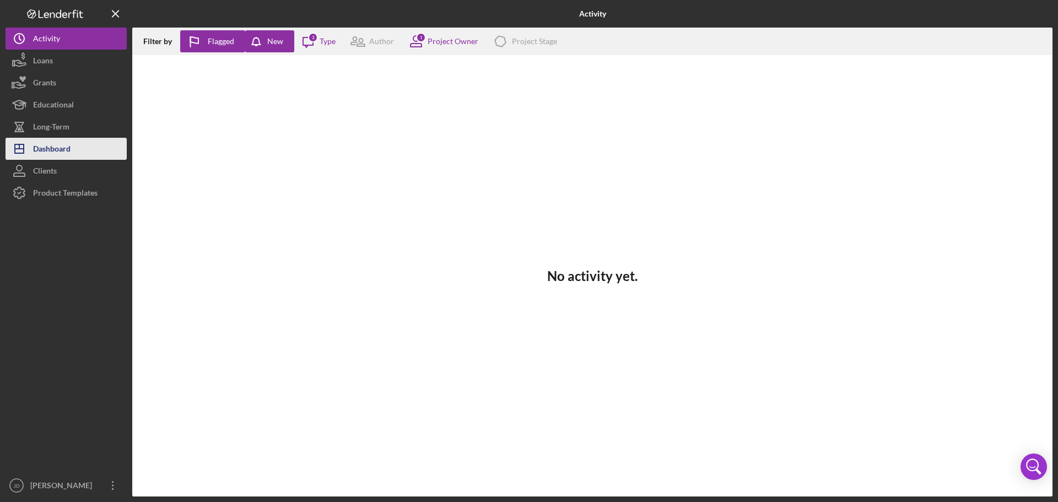
click at [62, 144] on div "Dashboard" at bounding box center [51, 150] width 37 height 25
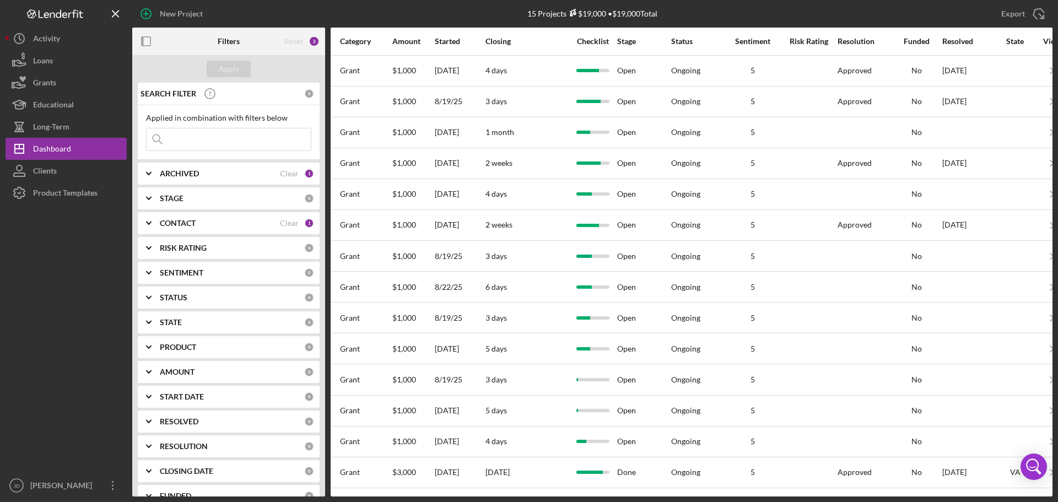
scroll to position [0, 649]
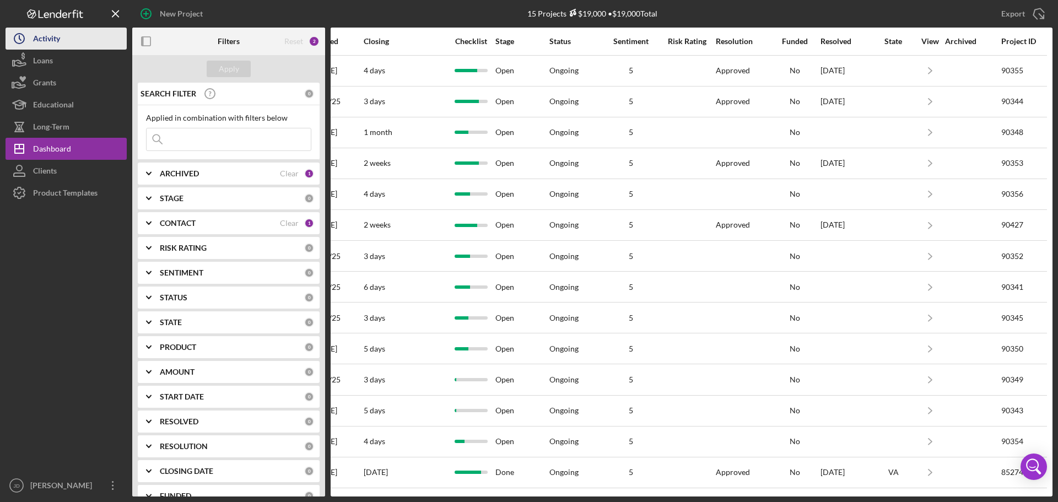
click at [47, 39] on div "Activity" at bounding box center [46, 40] width 27 height 25
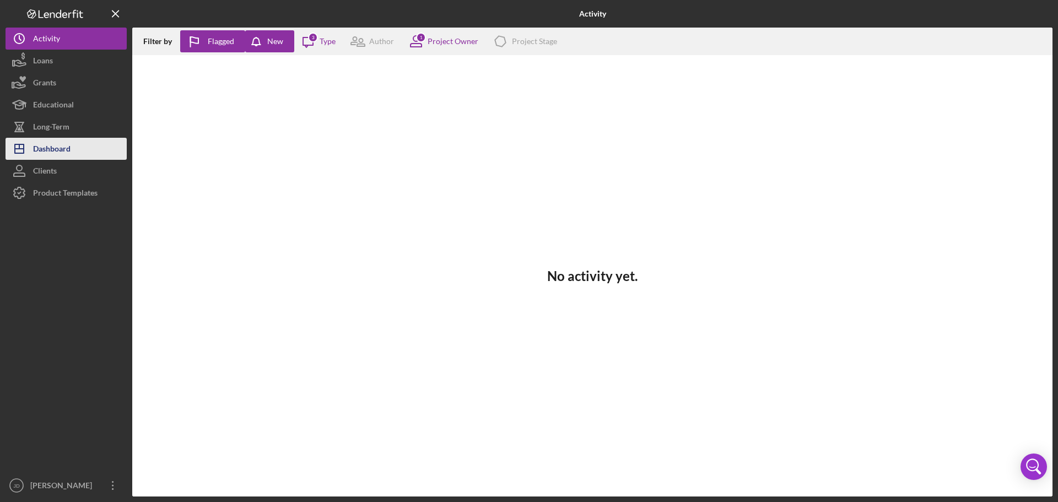
click at [60, 149] on div "Dashboard" at bounding box center [51, 150] width 37 height 25
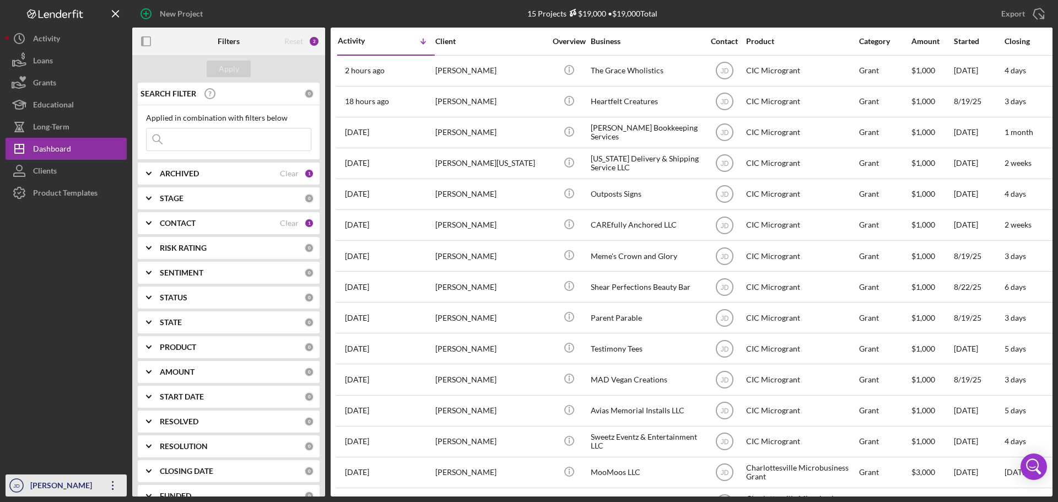
click at [114, 488] on icon "Icon/Overflow" at bounding box center [113, 486] width 28 height 28
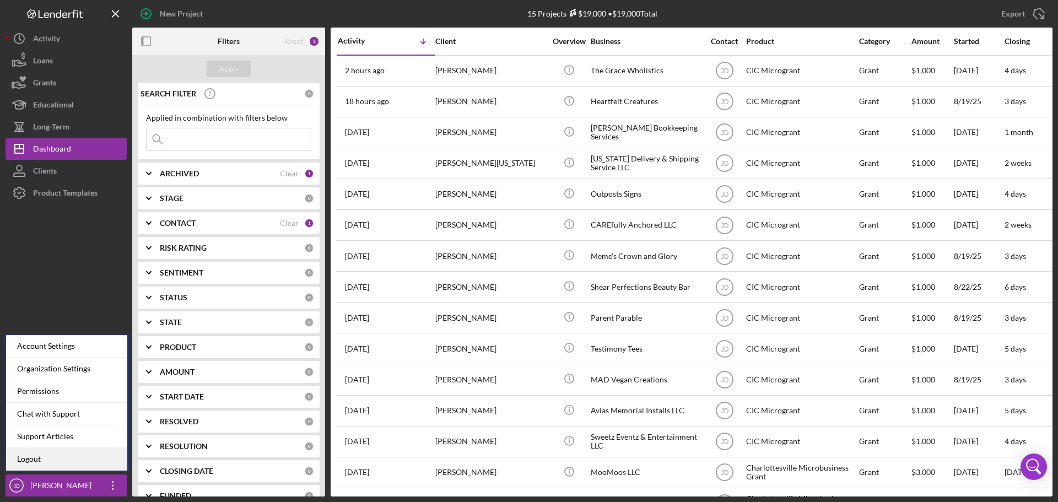
click at [47, 453] on link "Logout" at bounding box center [66, 459] width 121 height 23
